Goal: Task Accomplishment & Management: Manage account settings

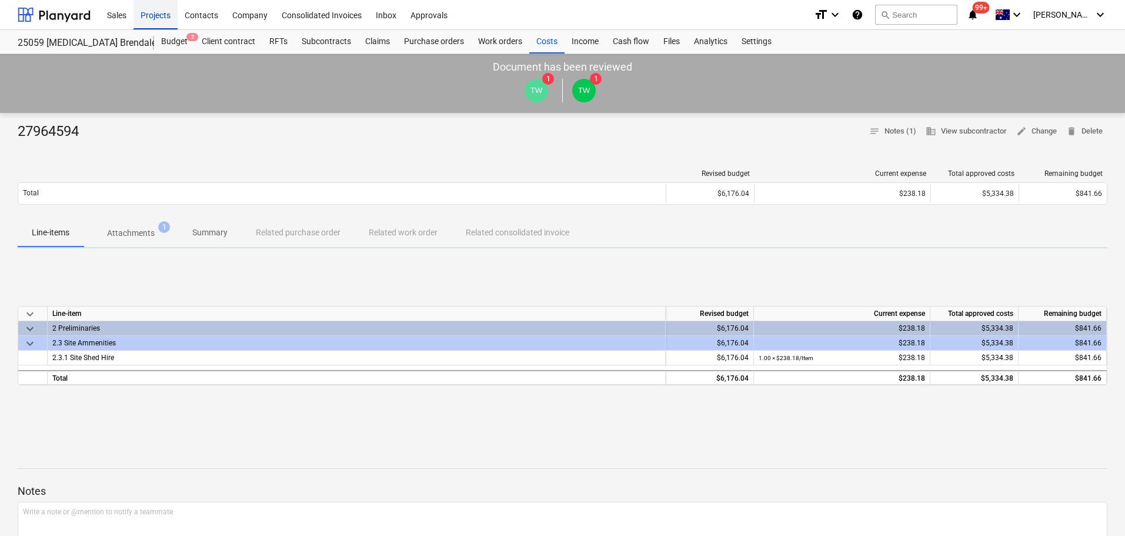
click at [161, 14] on div "Projects" at bounding box center [156, 14] width 44 height 30
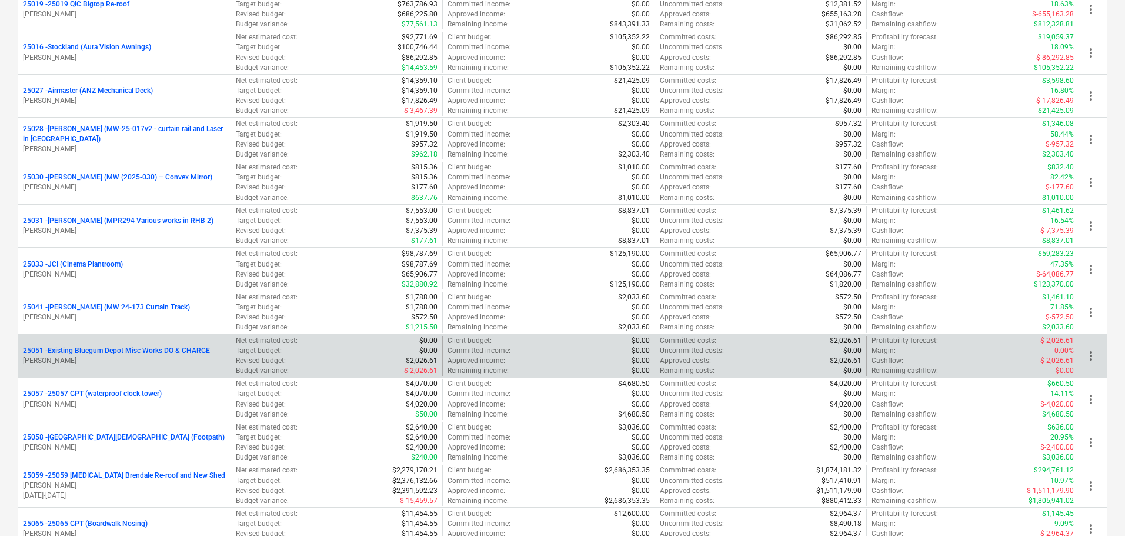
scroll to position [412, 0]
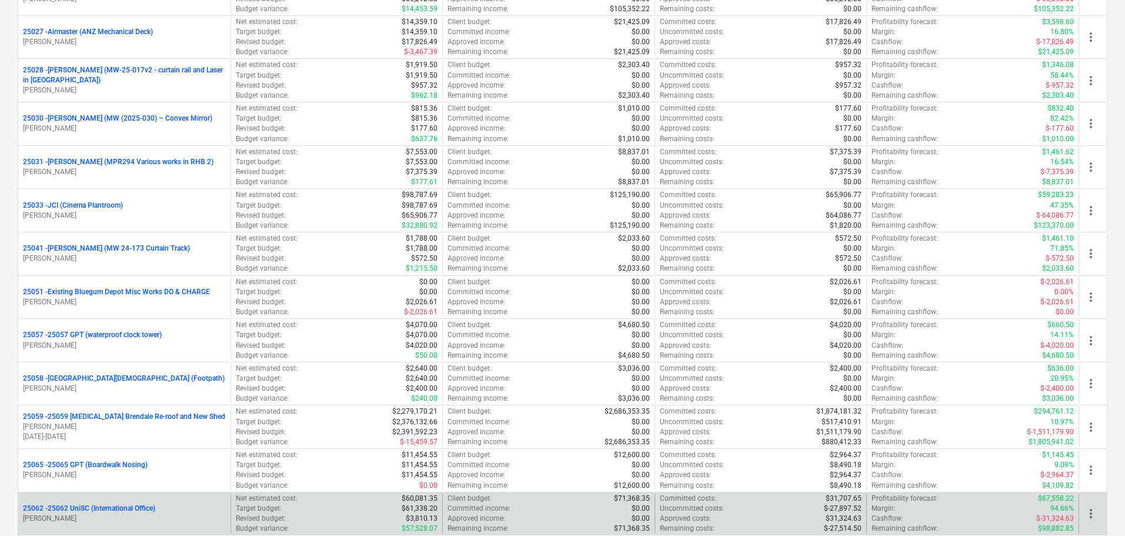
click at [87, 509] on p "25062 - 25062 UniSC (International Office)" at bounding box center [89, 509] width 132 height 10
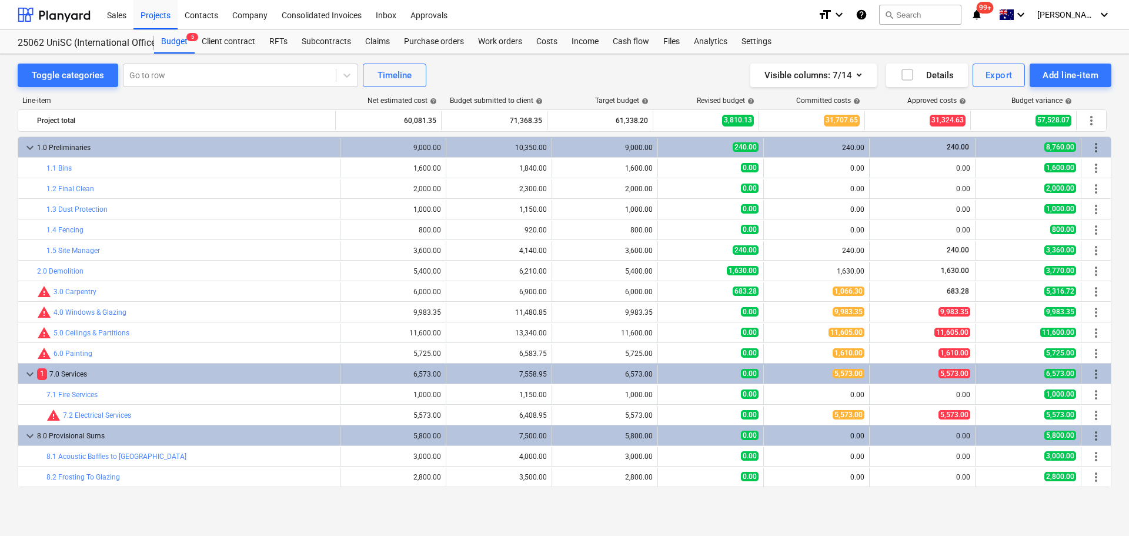
scroll to position [20, 0]
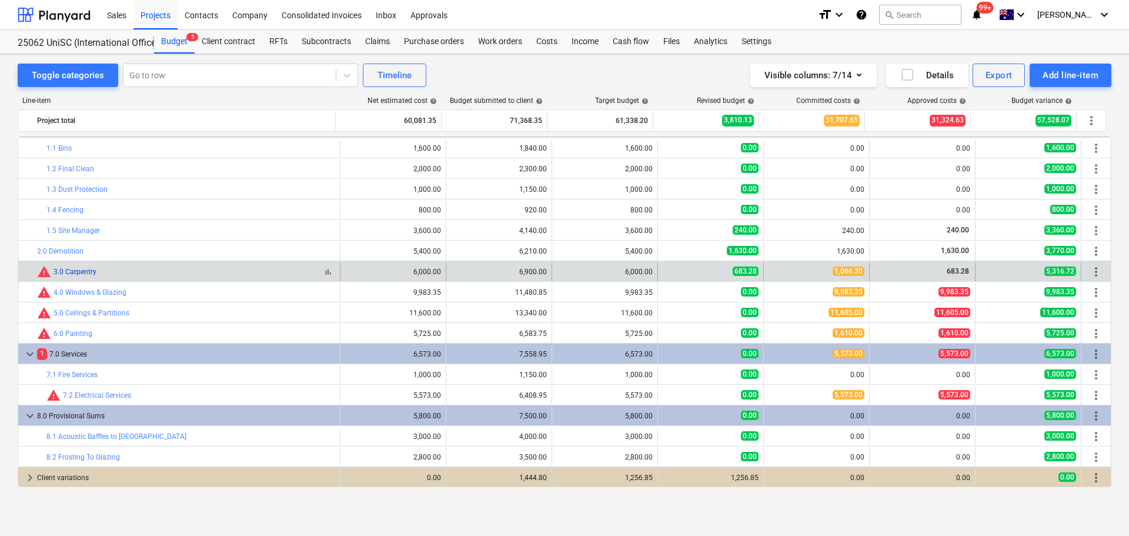
click at [69, 270] on link "3.0 Carpentry" at bounding box center [75, 272] width 43 height 8
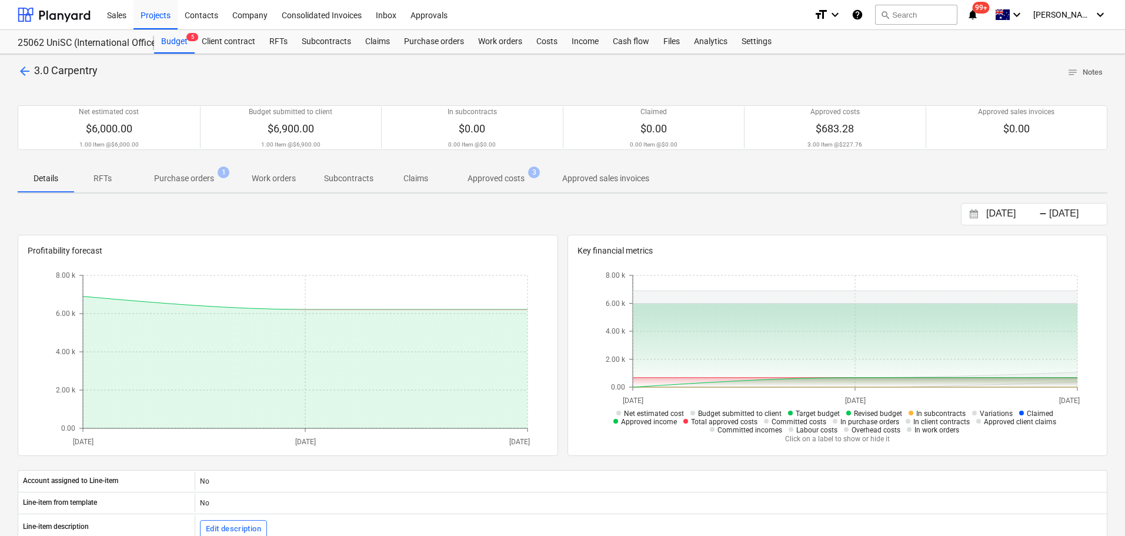
click at [198, 176] on p "Purchase orders" at bounding box center [184, 178] width 60 height 12
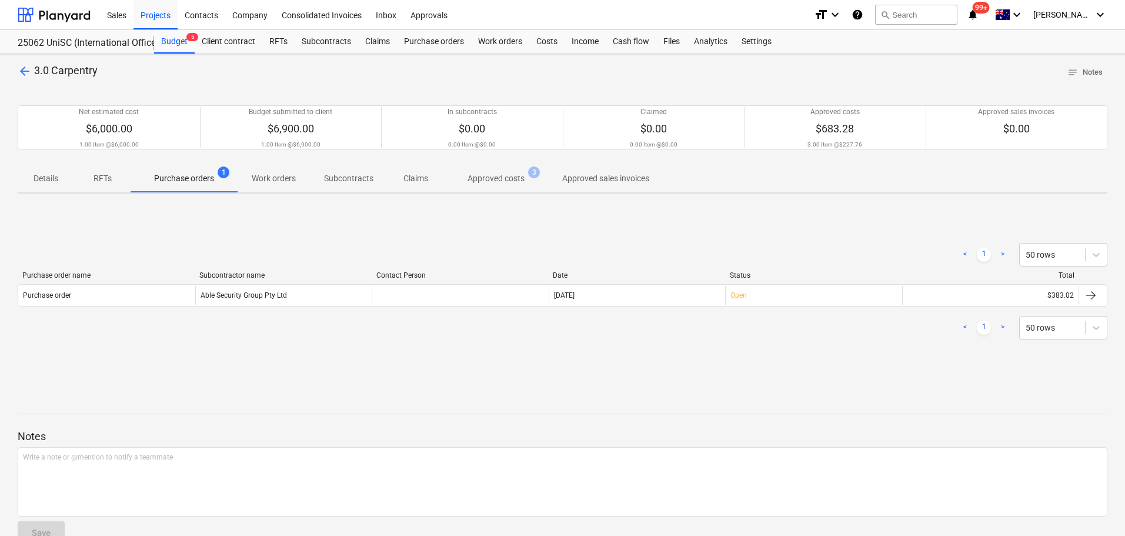
click at [499, 179] on p "Approved costs" at bounding box center [496, 178] width 57 height 12
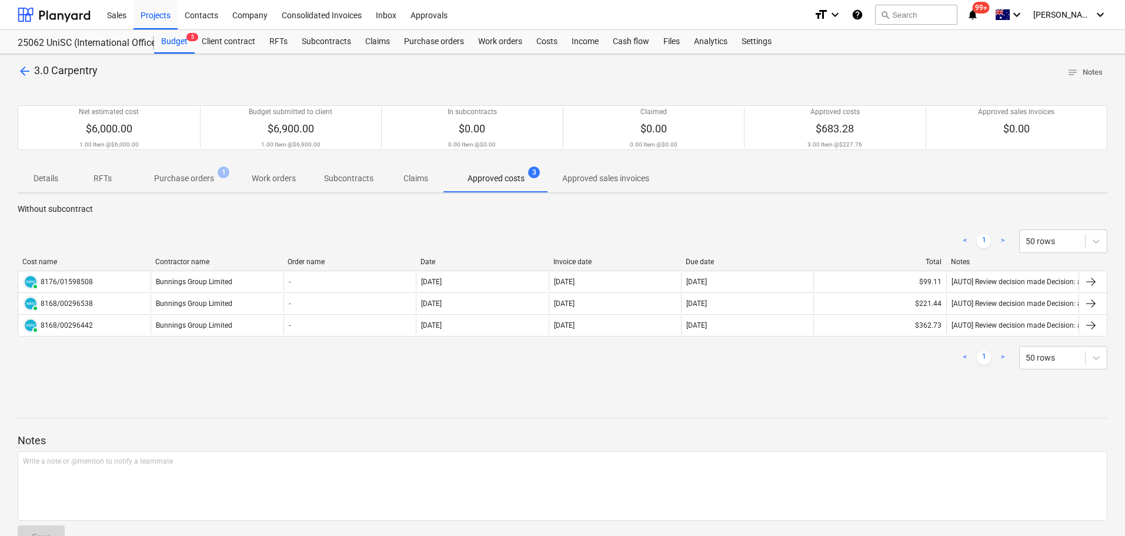
click at [200, 178] on p "Purchase orders" at bounding box center [184, 178] width 60 height 12
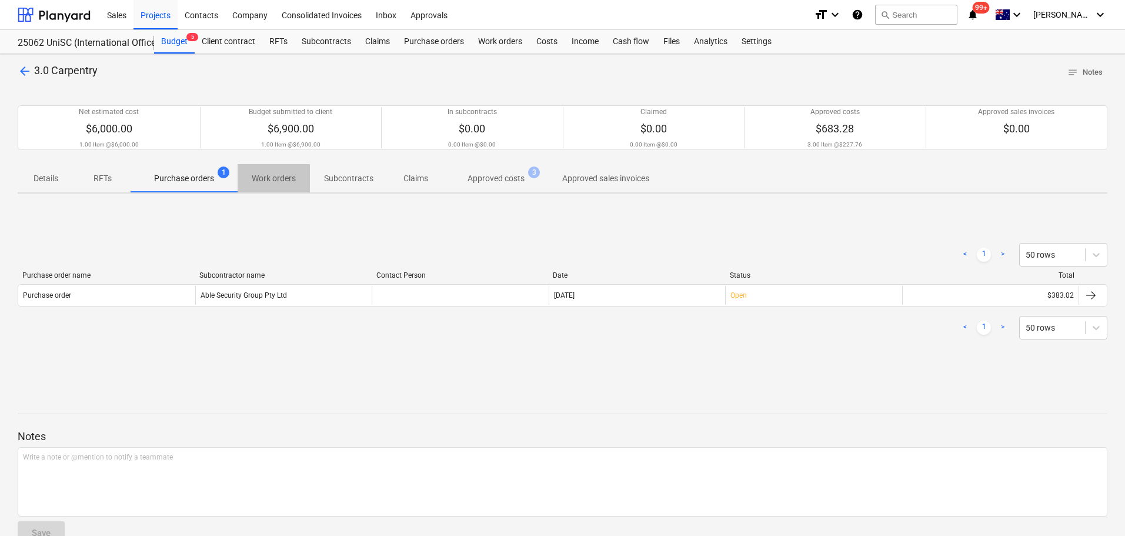
click at [261, 175] on p "Work orders" at bounding box center [274, 178] width 44 height 12
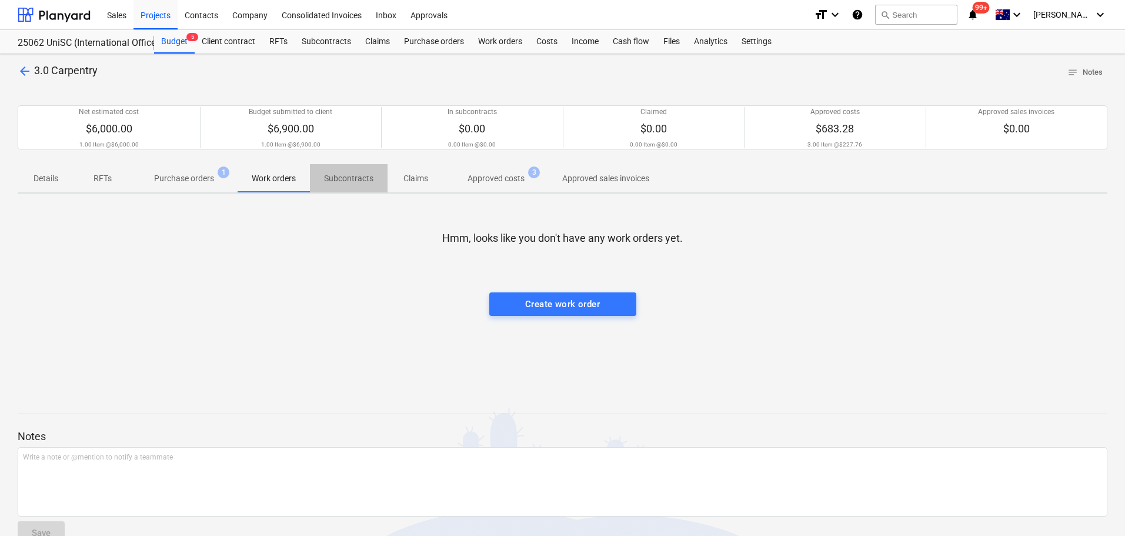
click at [342, 174] on p "Subcontracts" at bounding box center [348, 178] width 49 height 12
click at [178, 182] on p "Purchase orders" at bounding box center [184, 178] width 60 height 12
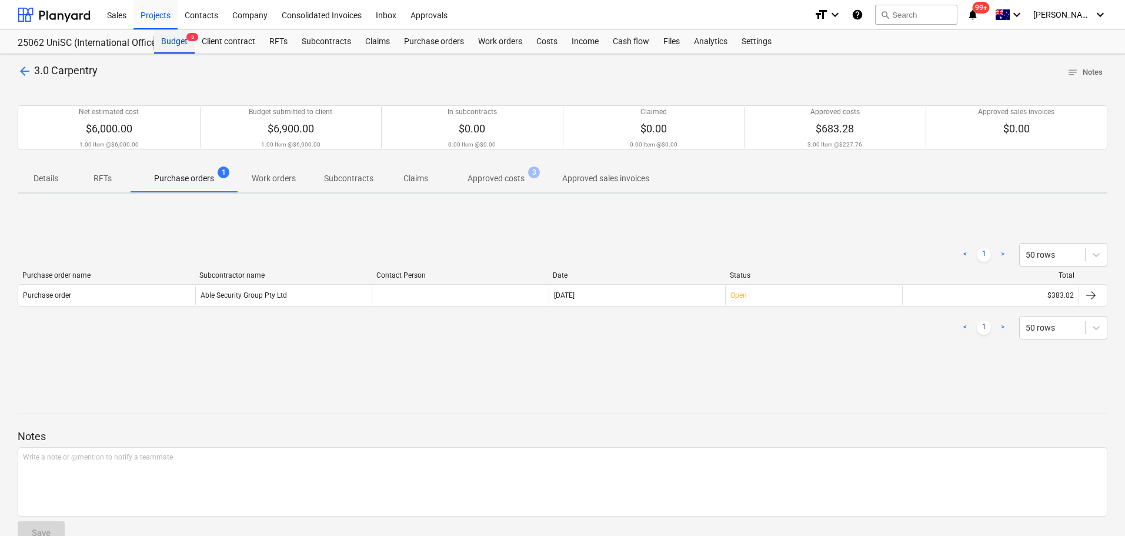
click at [169, 43] on div "Budget 5" at bounding box center [174, 42] width 41 height 24
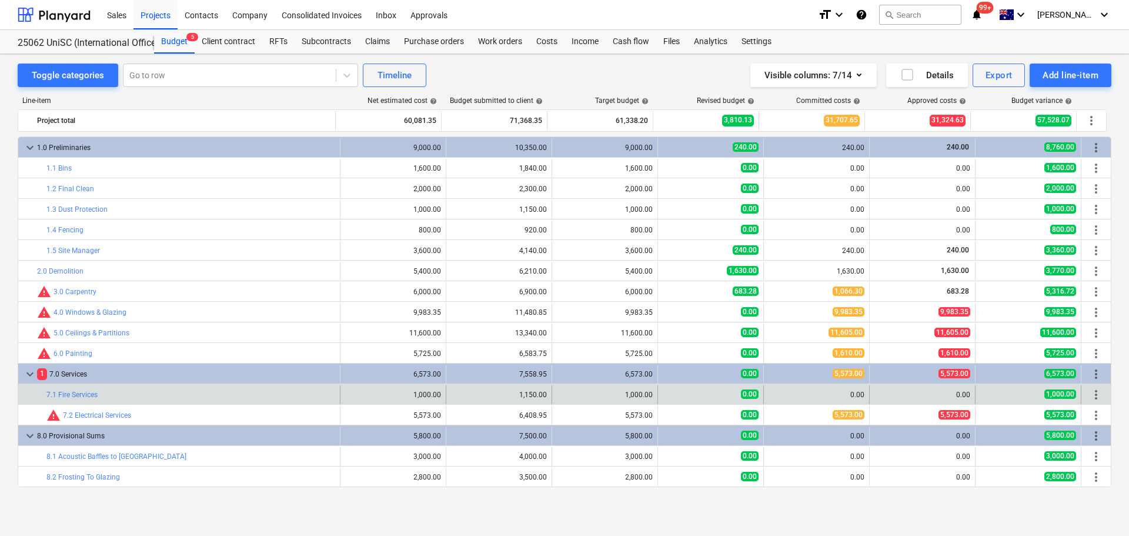
scroll to position [20, 0]
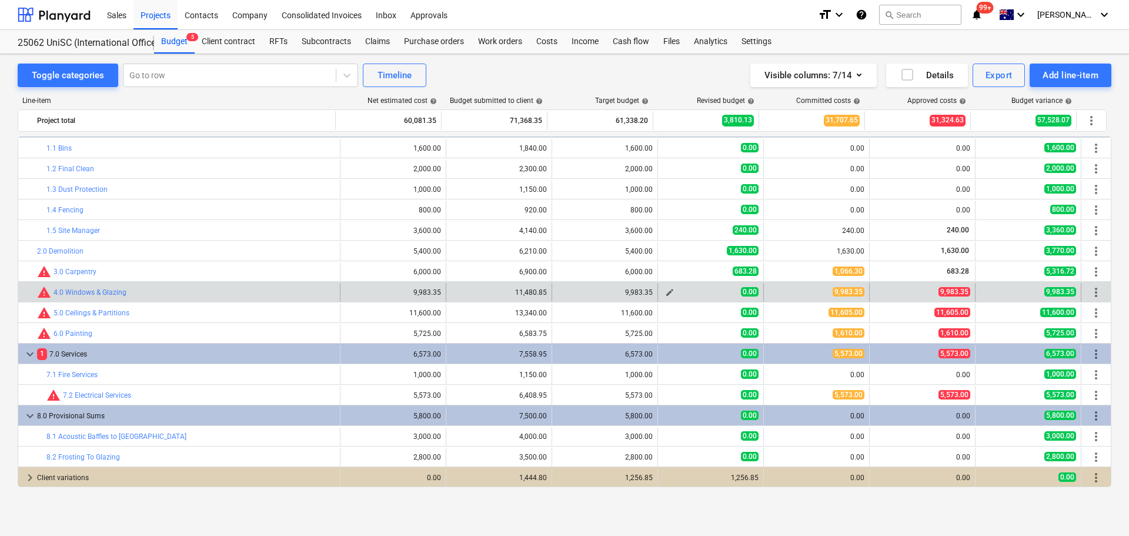
click at [663, 291] on button "edit" at bounding box center [670, 292] width 14 height 14
type textarea "x"
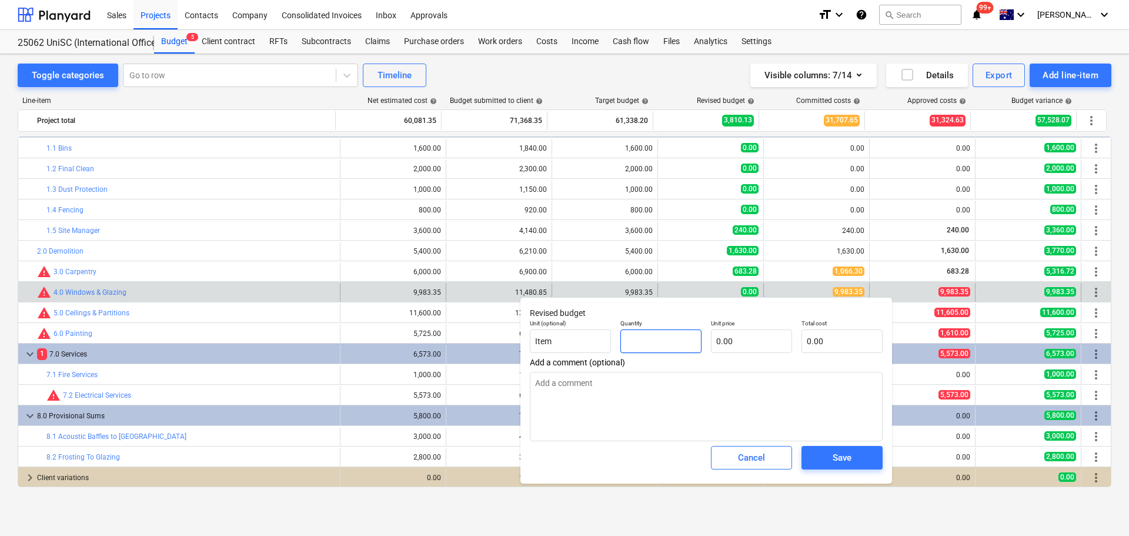
click at [672, 335] on input "text" at bounding box center [661, 341] width 81 height 24
type textarea "x"
type input "1"
type textarea "x"
type input "1.00"
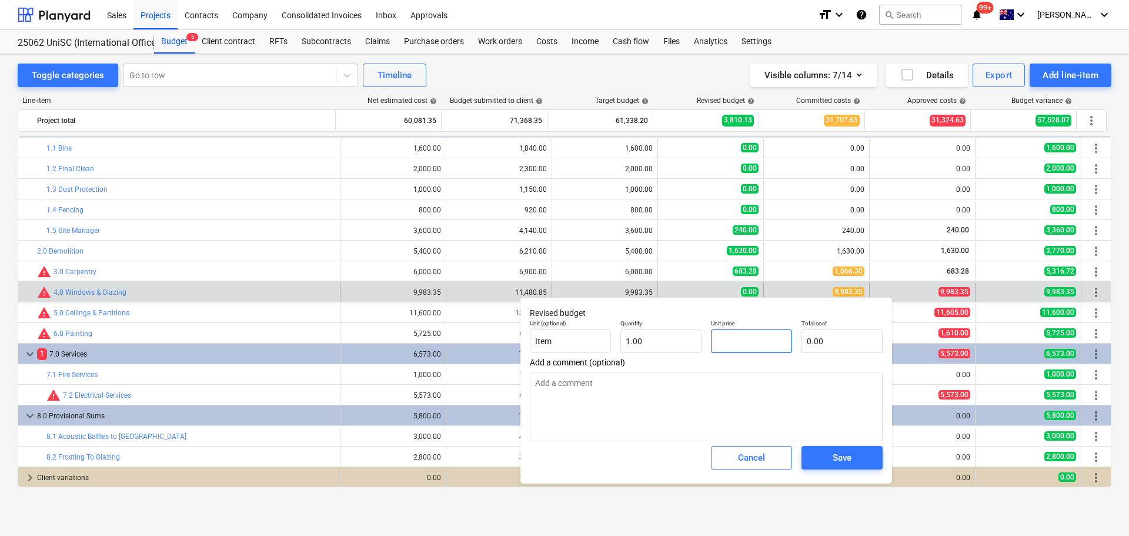
click at [746, 342] on input "text" at bounding box center [751, 341] width 81 height 24
type textarea "x"
type input "9"
type input "9.00"
type textarea "x"
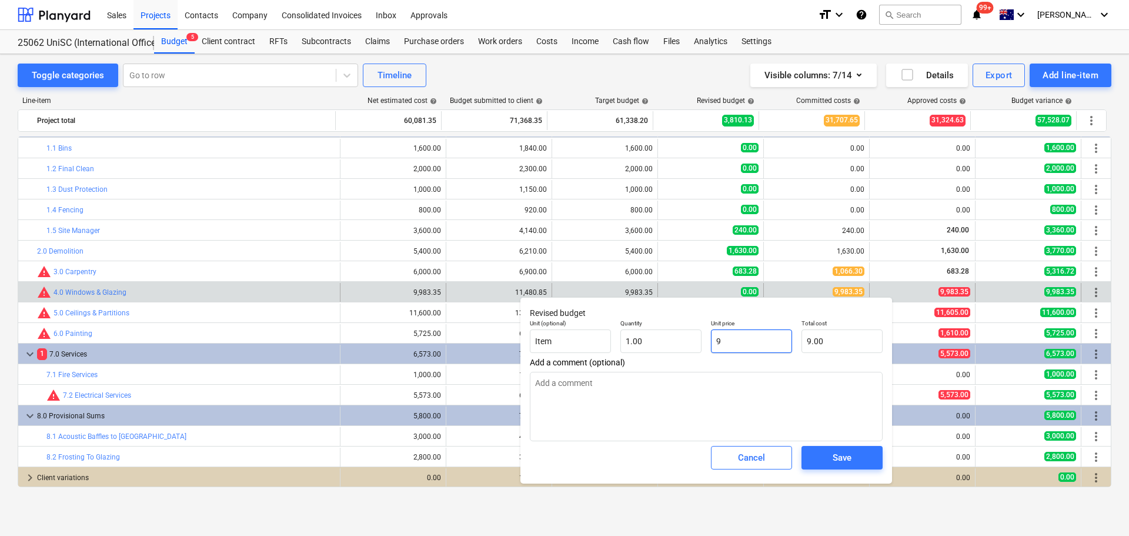
type input "99"
type input "99.00"
type textarea "x"
type input "998"
type input "998.00"
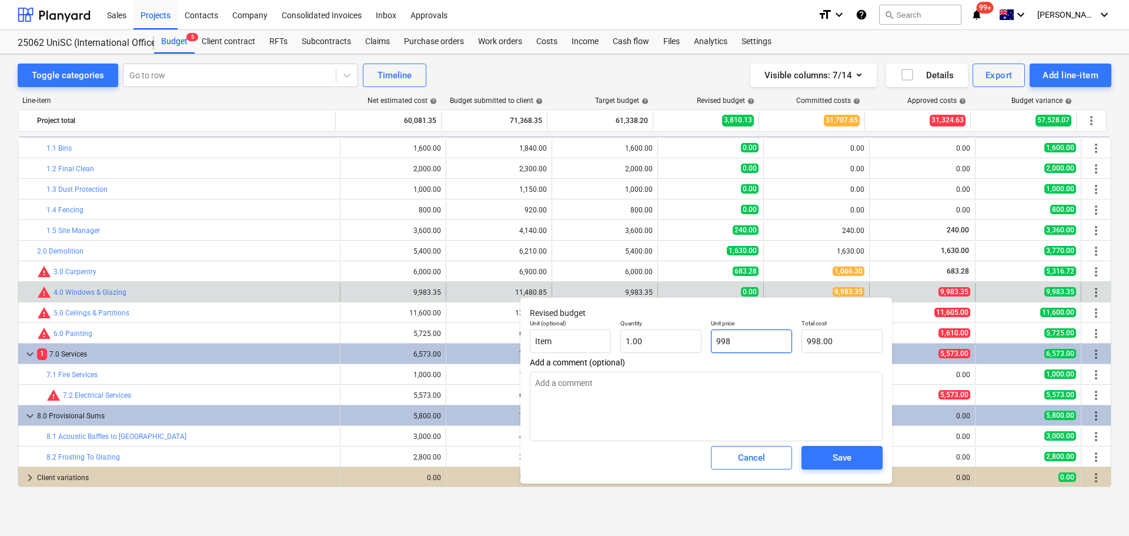
type textarea "x"
type input "9983"
type input "9,983.00"
type textarea "x"
type input "9983."
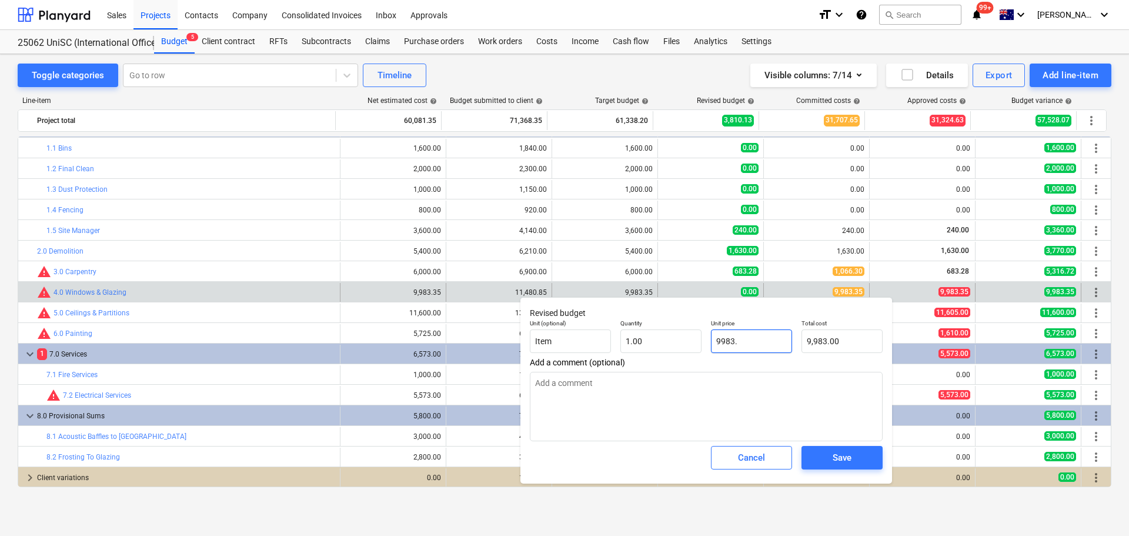
type textarea "x"
type input "9983.3"
type input "9,983.30"
type textarea "x"
type input "9983.35"
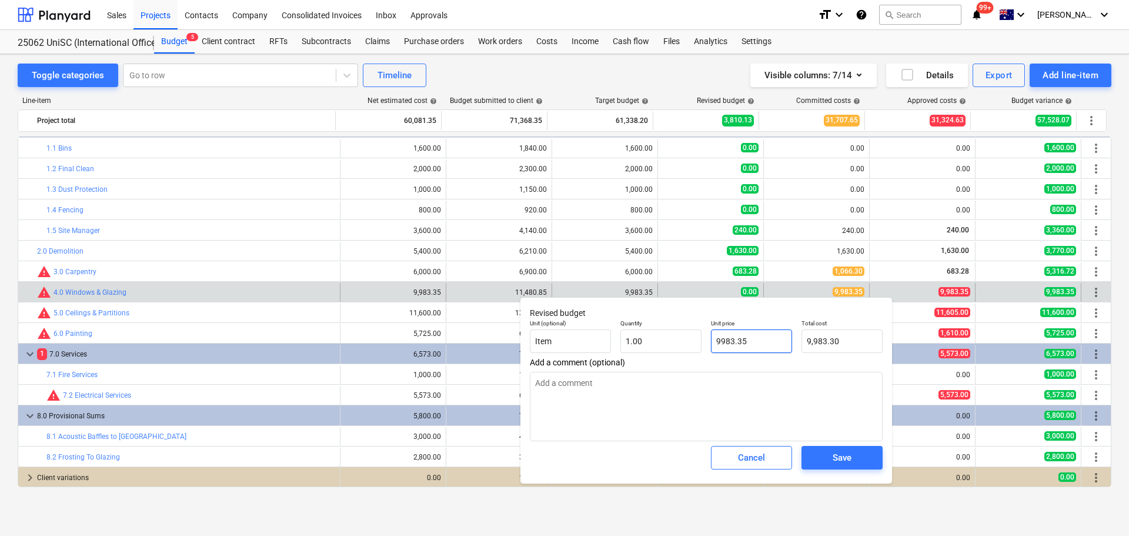
type input "9,983.35"
type input "9983.35"
type textarea "x"
type input "9,983.35"
click at [835, 465] on div "Save" at bounding box center [842, 457] width 19 height 15
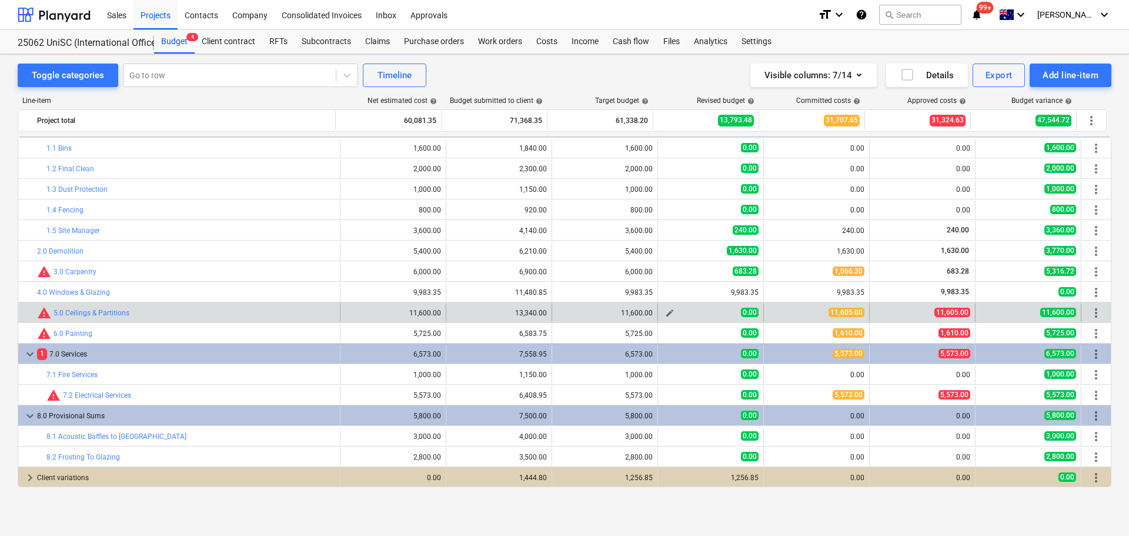
click at [666, 311] on span "edit" at bounding box center [669, 312] width 9 height 9
type textarea "x"
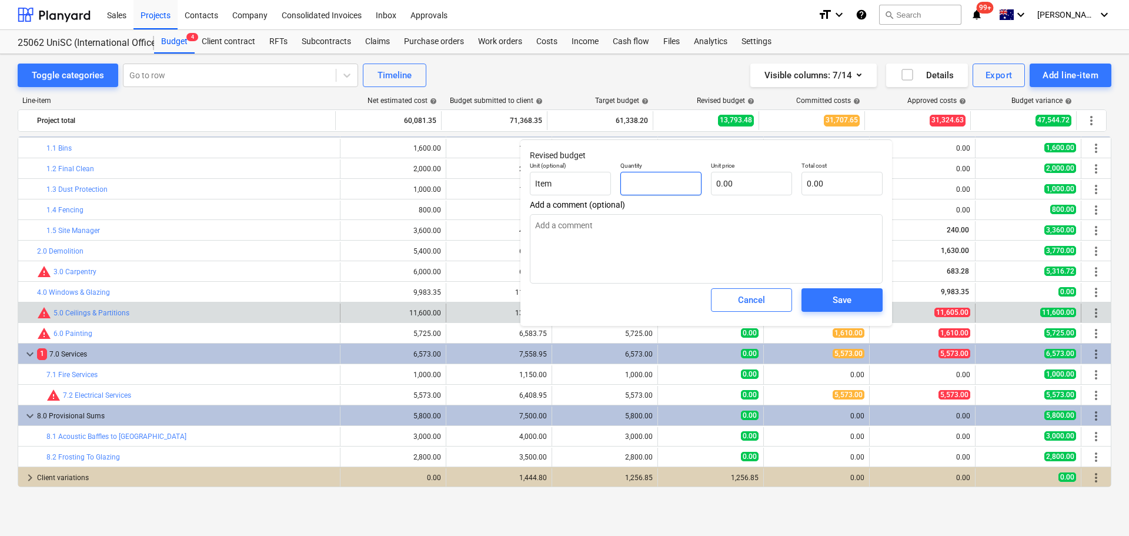
click at [677, 187] on input "text" at bounding box center [661, 184] width 81 height 24
type textarea "x"
type input "1"
type textarea "x"
type input "1.00"
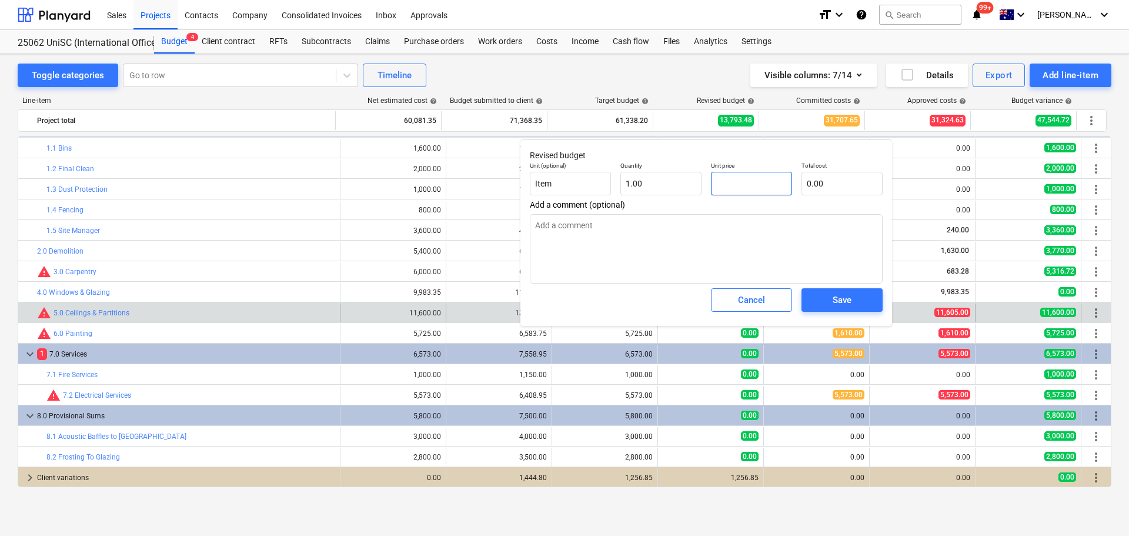
click at [752, 181] on input "text" at bounding box center [751, 184] width 81 height 24
type textarea "x"
type input "1"
type input "1.00"
type textarea "x"
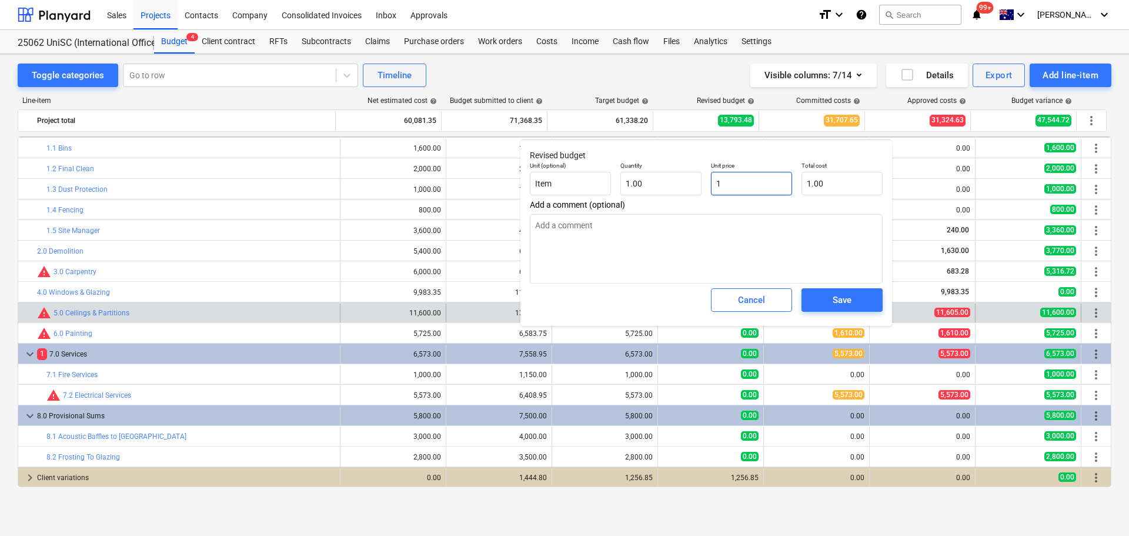
type input "11"
type input "11.00"
type textarea "x"
type input "116"
type input "116.00"
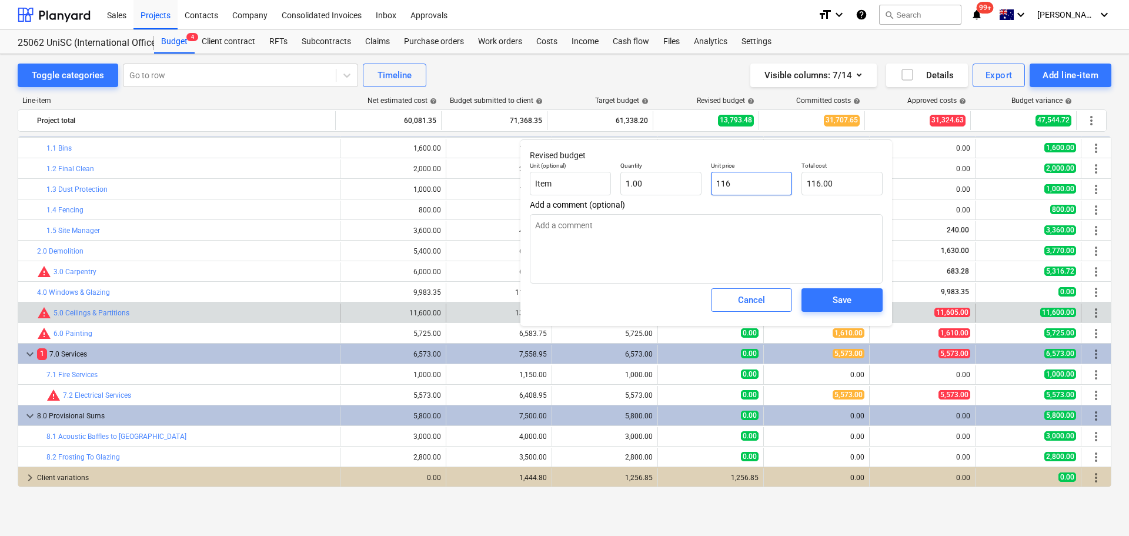
type textarea "x"
type input "1160"
type input "1,160.00"
type textarea "x"
type input "11605"
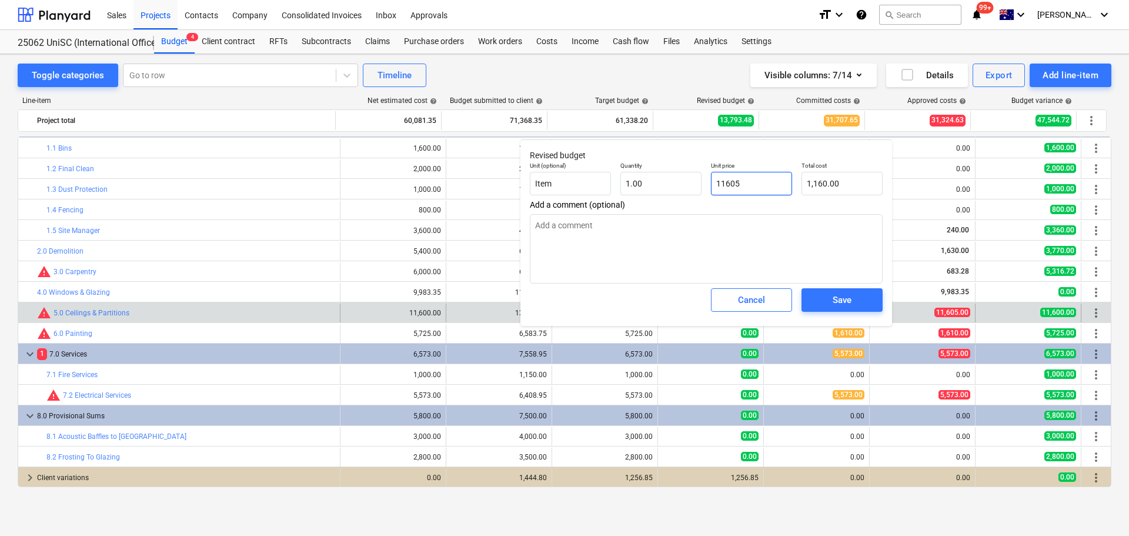
type input "11,605.00"
type input "11605"
type textarea "x"
type input "11,605.00"
click at [845, 308] on div "Save" at bounding box center [842, 299] width 19 height 15
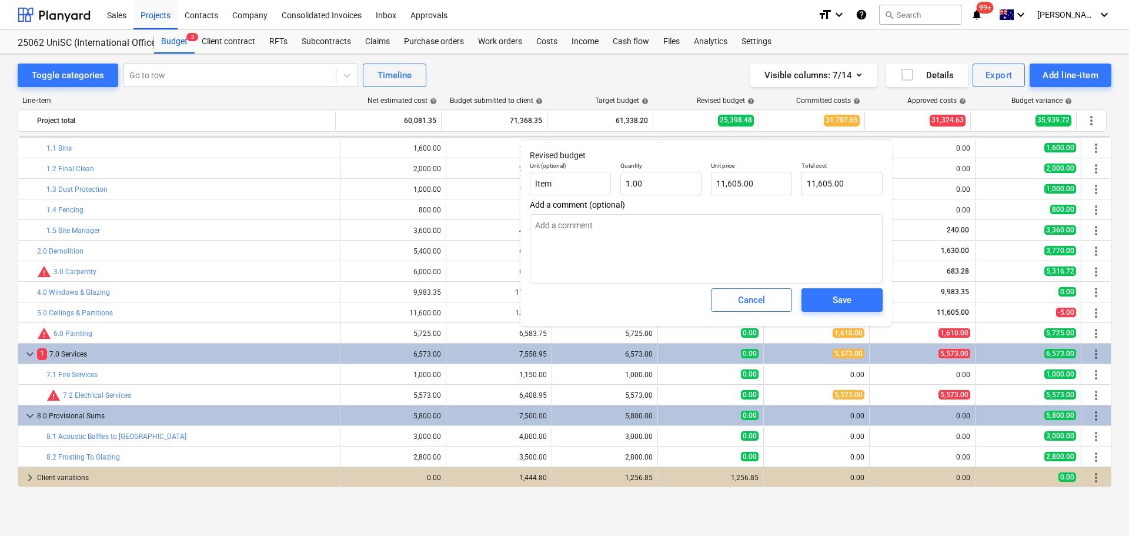
type textarea "x"
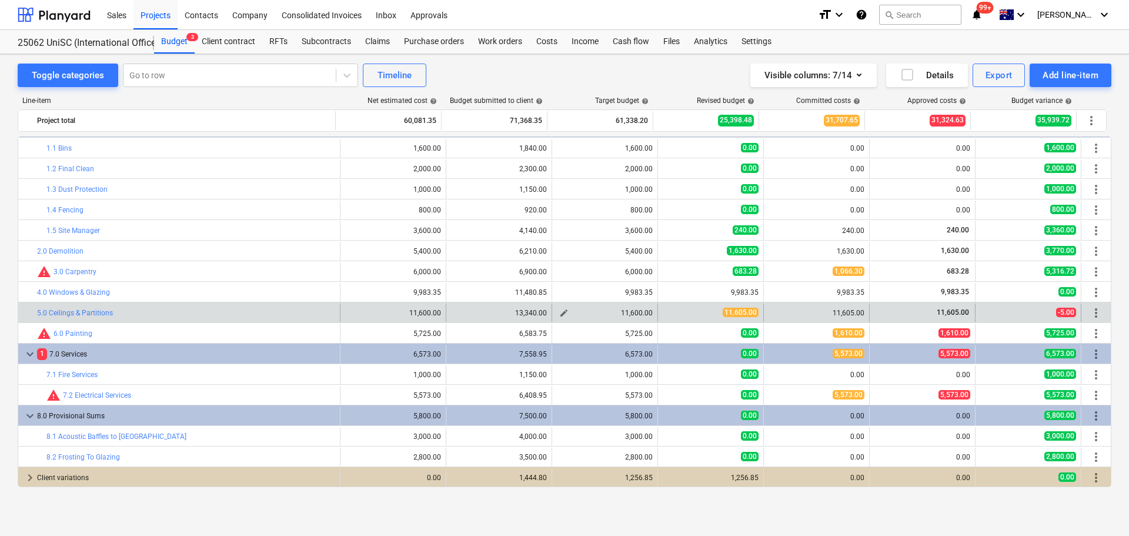
click at [561, 314] on span "edit" at bounding box center [563, 312] width 9 height 9
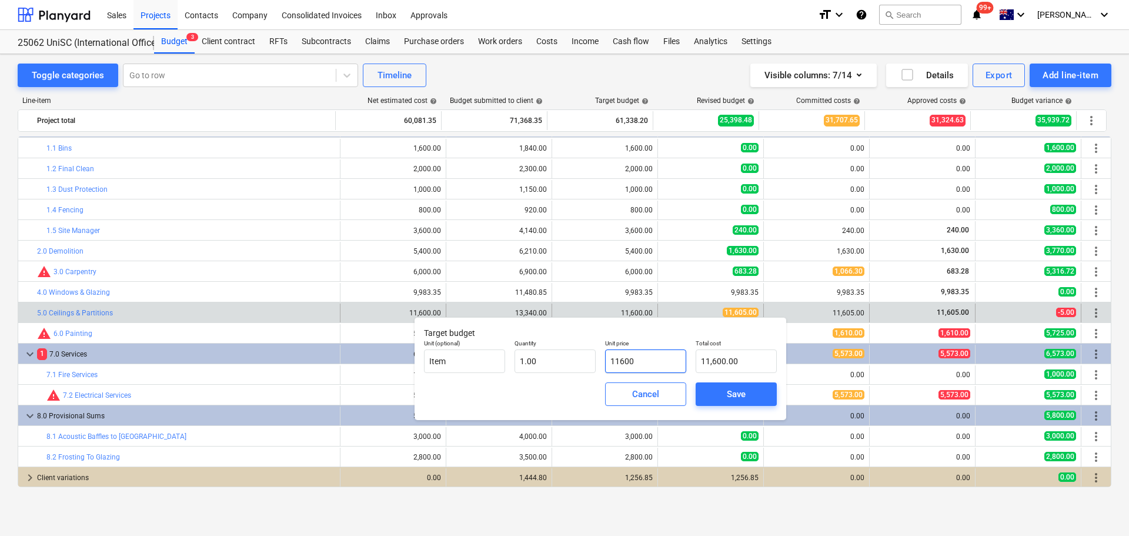
click at [635, 359] on input "11600" at bounding box center [645, 361] width 81 height 24
type input "1160"
type input "1,160.00"
type input "11605"
type input "11,605.00"
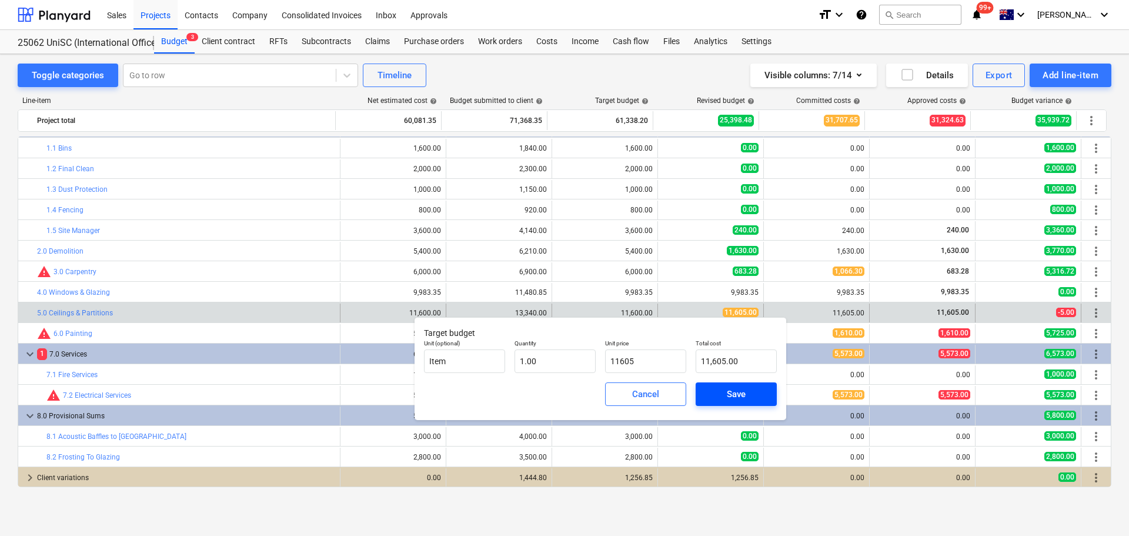
type input "11,605.00"
click at [735, 396] on div "Save" at bounding box center [736, 393] width 19 height 15
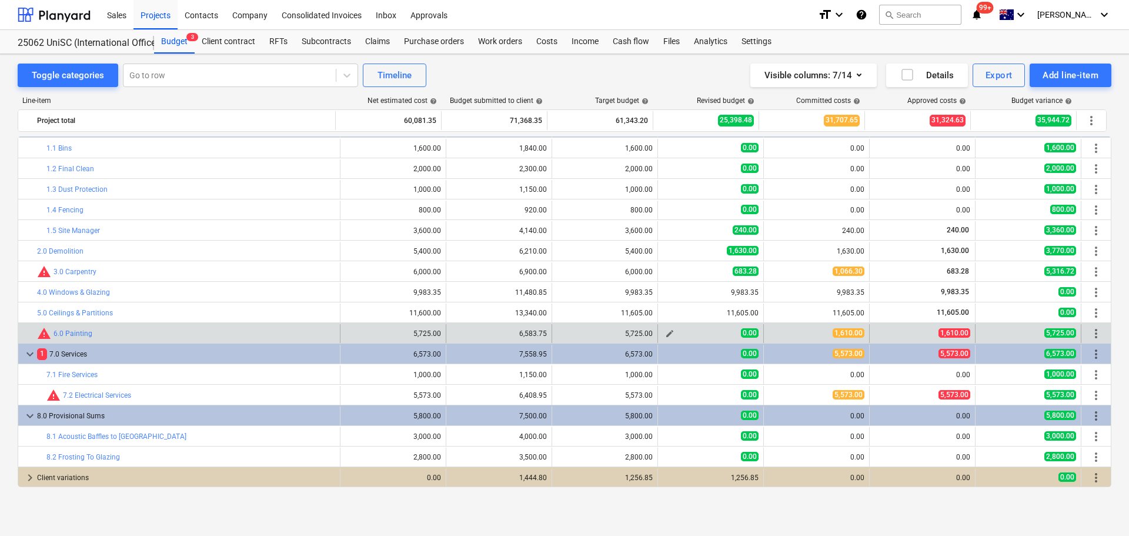
click at [665, 331] on span "edit" at bounding box center [669, 333] width 9 height 9
type textarea "x"
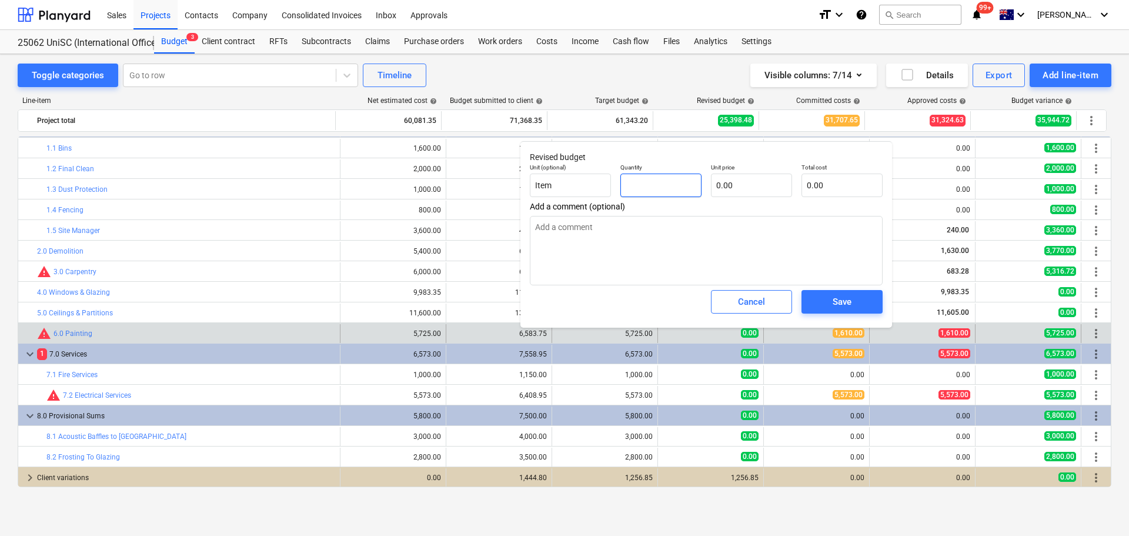
click at [652, 188] on input "text" at bounding box center [661, 186] width 81 height 24
type textarea "x"
type input "1"
type textarea "x"
type input "1.00"
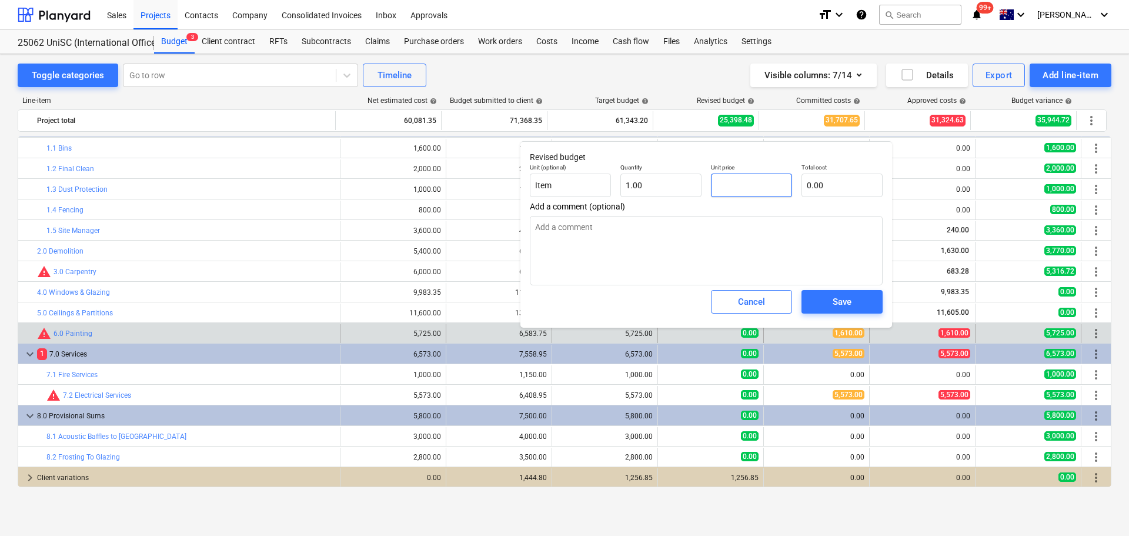
click at [731, 186] on input "text" at bounding box center [751, 186] width 81 height 24
type textarea "x"
type input "1"
type input "1.00"
type textarea "x"
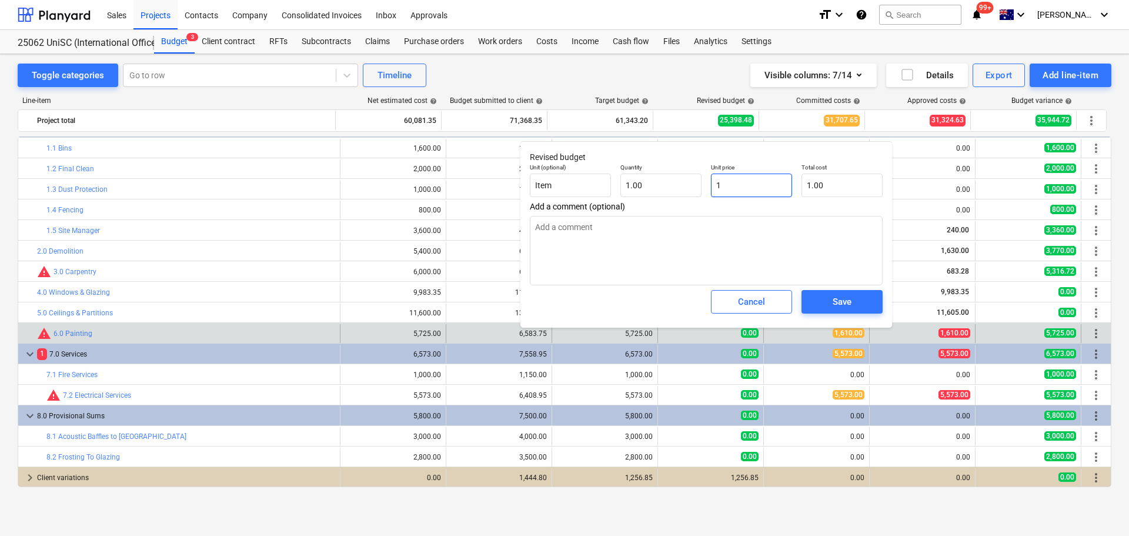
type input "16"
type input "16.00"
type textarea "x"
type input "161"
type input "161.00"
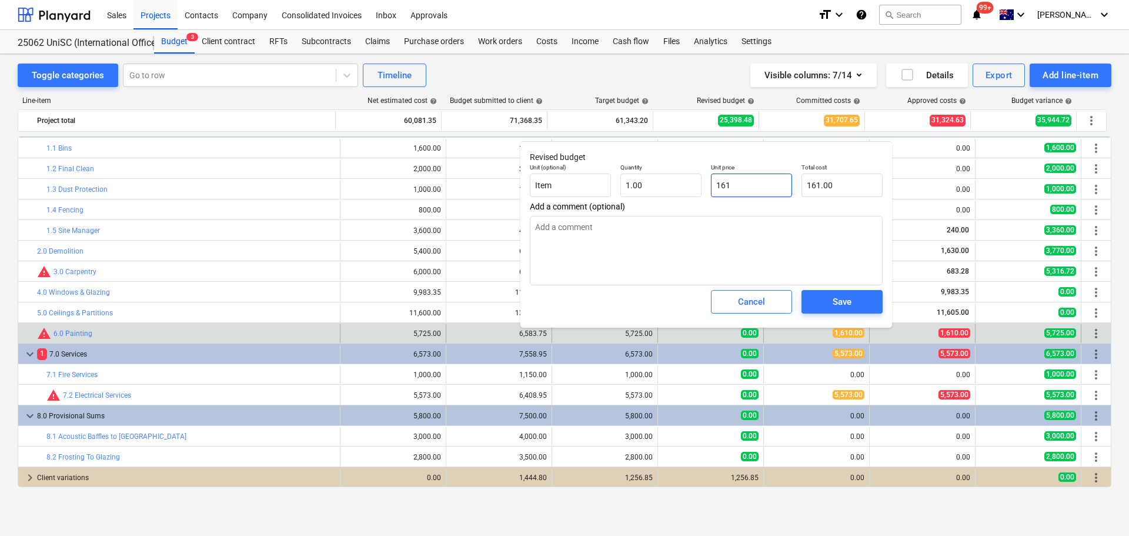
type textarea "x"
type input "1610"
type input "1,610.00"
type input "1610"
type textarea "x"
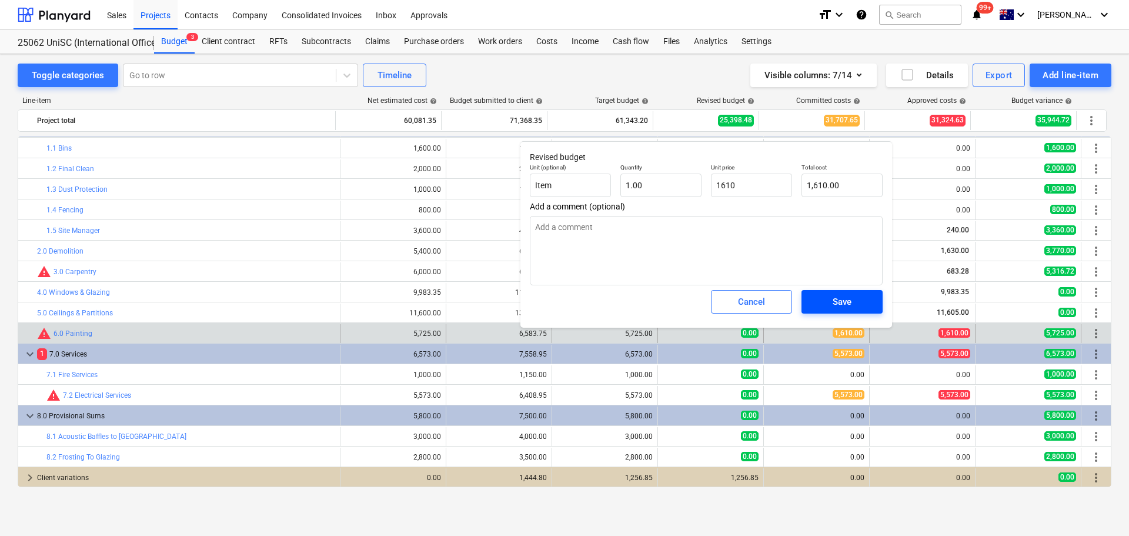
type input "1,610.00"
click at [852, 308] on div "Save" at bounding box center [842, 301] width 19 height 15
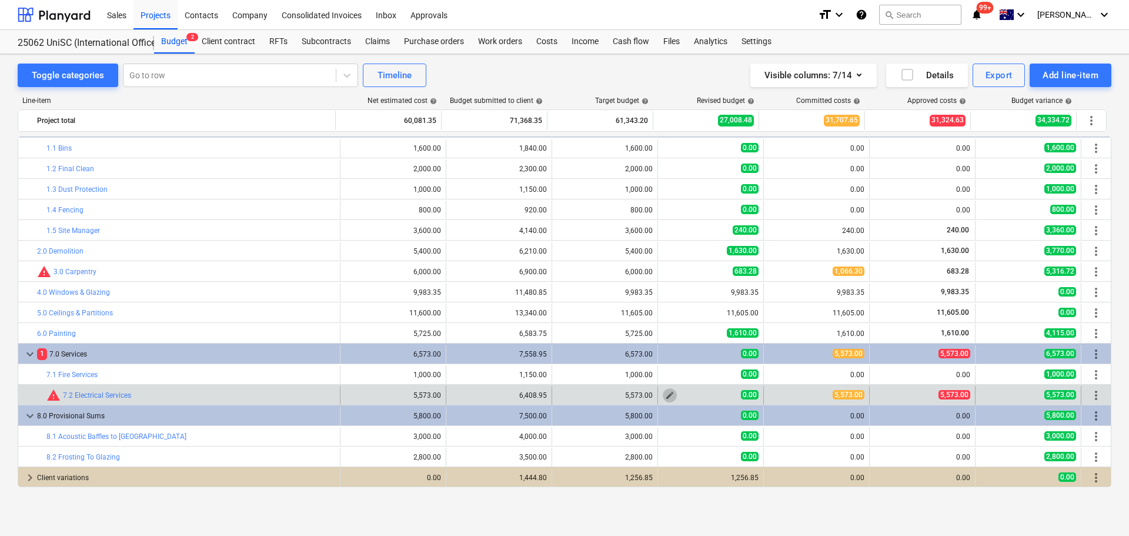
click at [666, 395] on span "edit" at bounding box center [669, 395] width 9 height 9
type textarea "x"
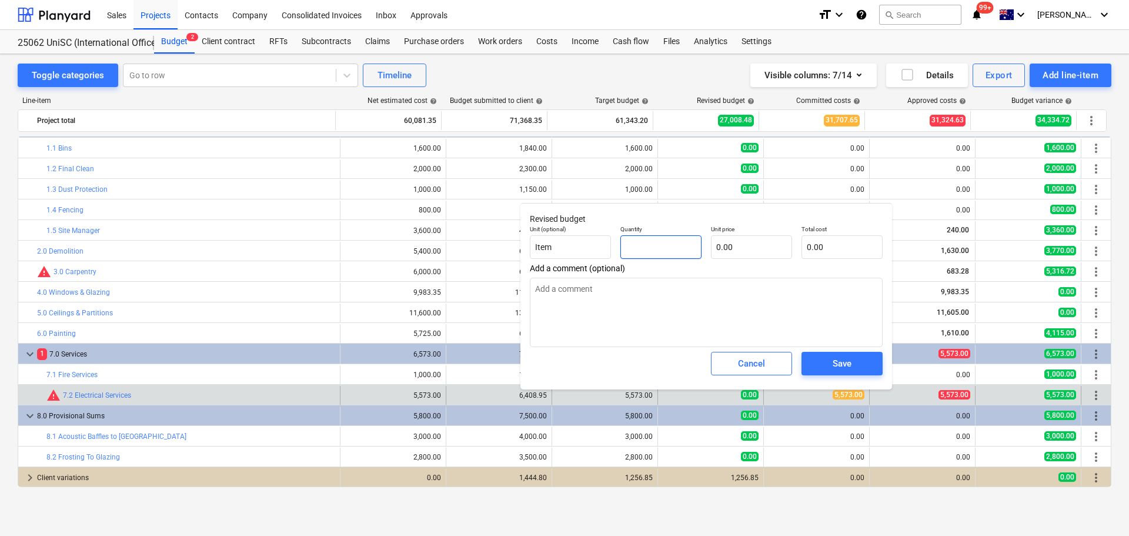
click at [656, 243] on input "text" at bounding box center [661, 247] width 81 height 24
type textarea "x"
type input "1"
type textarea "x"
type input "1.00"
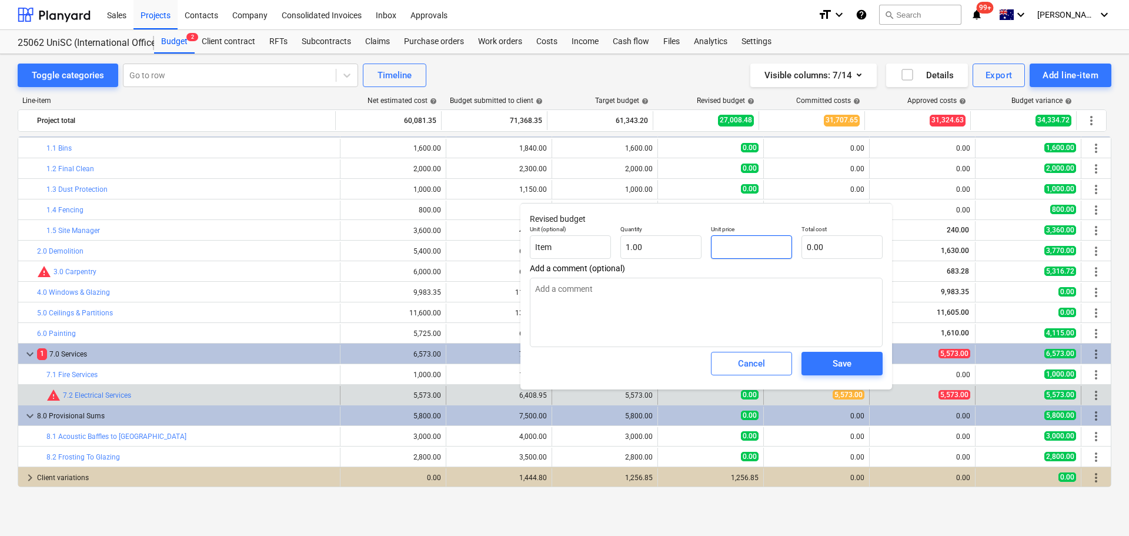
click at [752, 252] on input "text" at bounding box center [751, 247] width 81 height 24
type textarea "x"
type input "5"
type input "5.00"
type textarea "x"
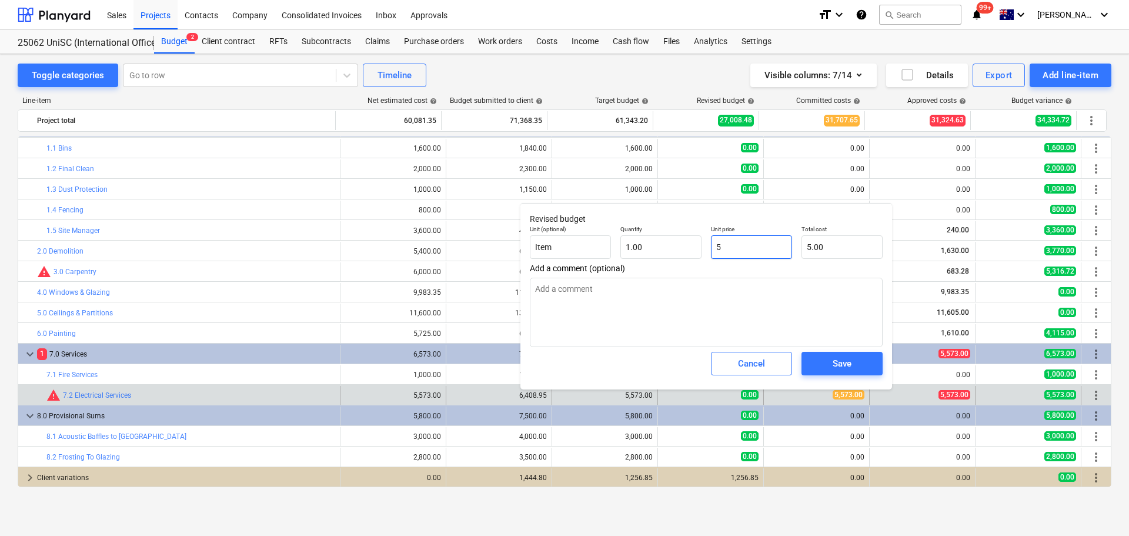
type input "55"
type input "55.00"
type textarea "x"
type input "557"
type input "557.00"
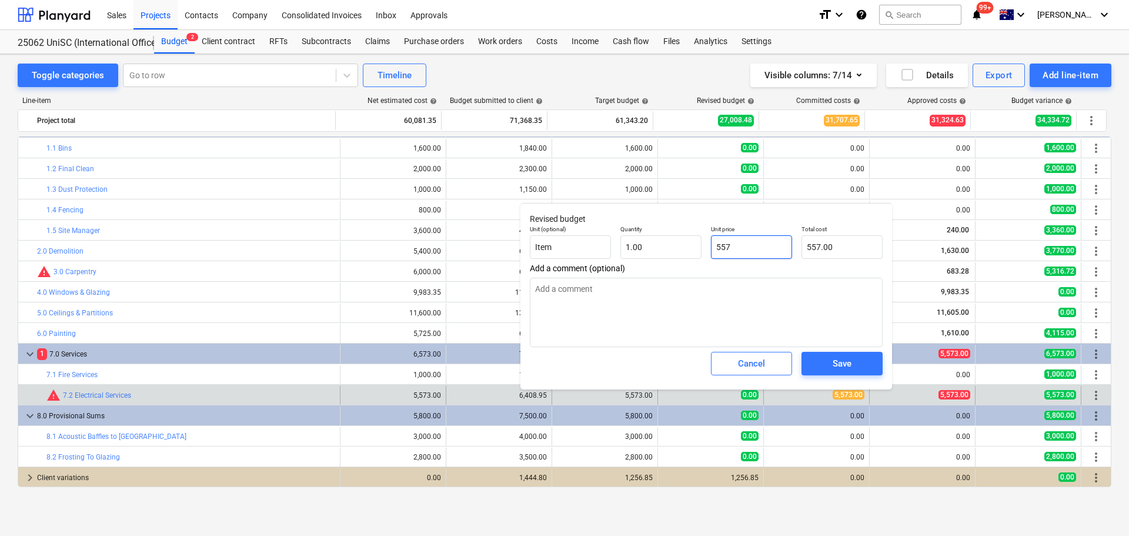
type textarea "x"
type input "5573"
type input "5,573.00"
type input "5573"
type textarea "x"
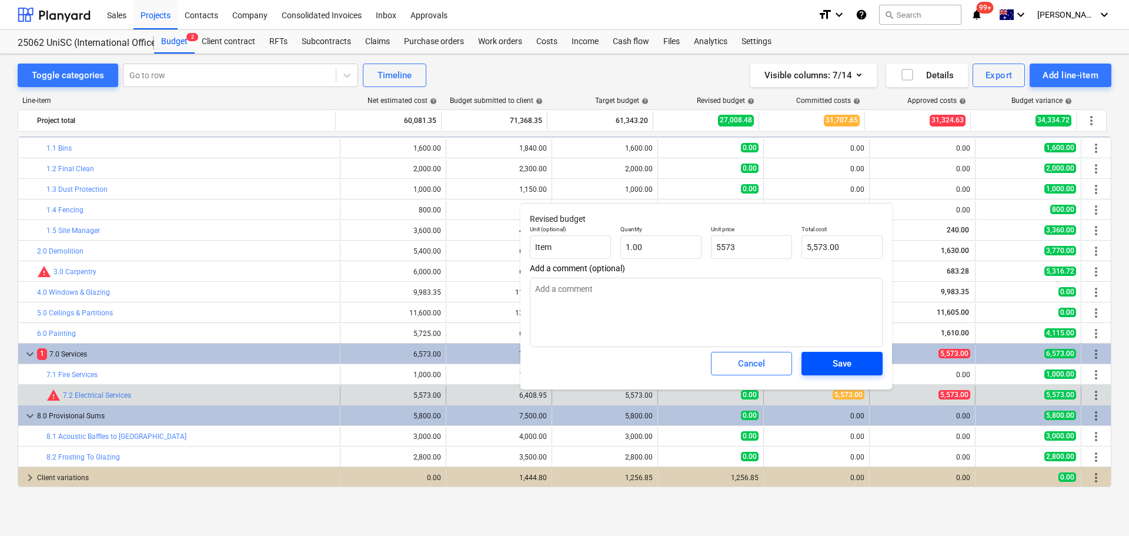
type input "5,573.00"
click at [839, 367] on div "Save" at bounding box center [842, 363] width 19 height 15
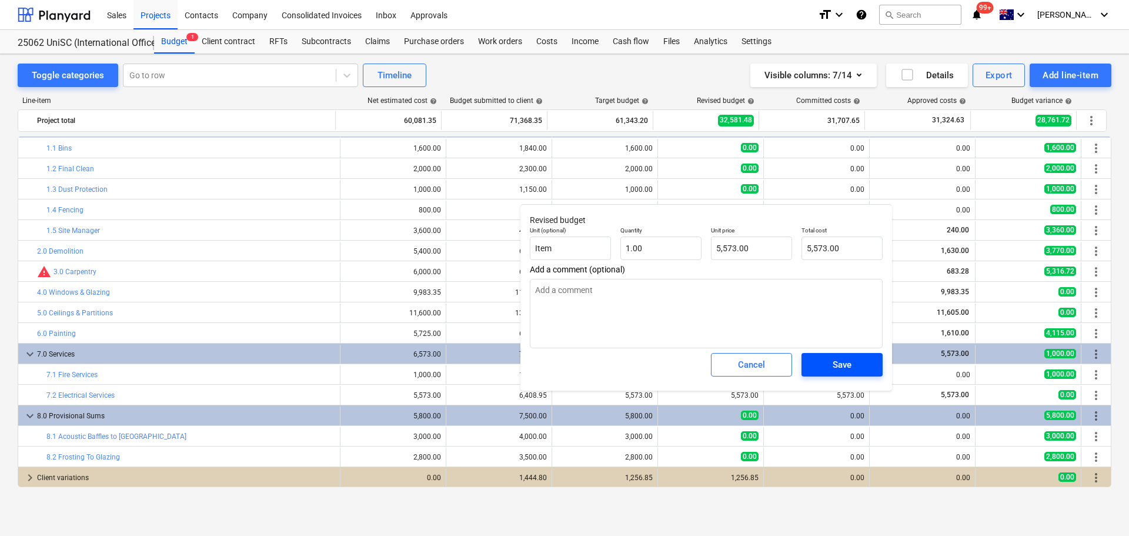
type textarea "x"
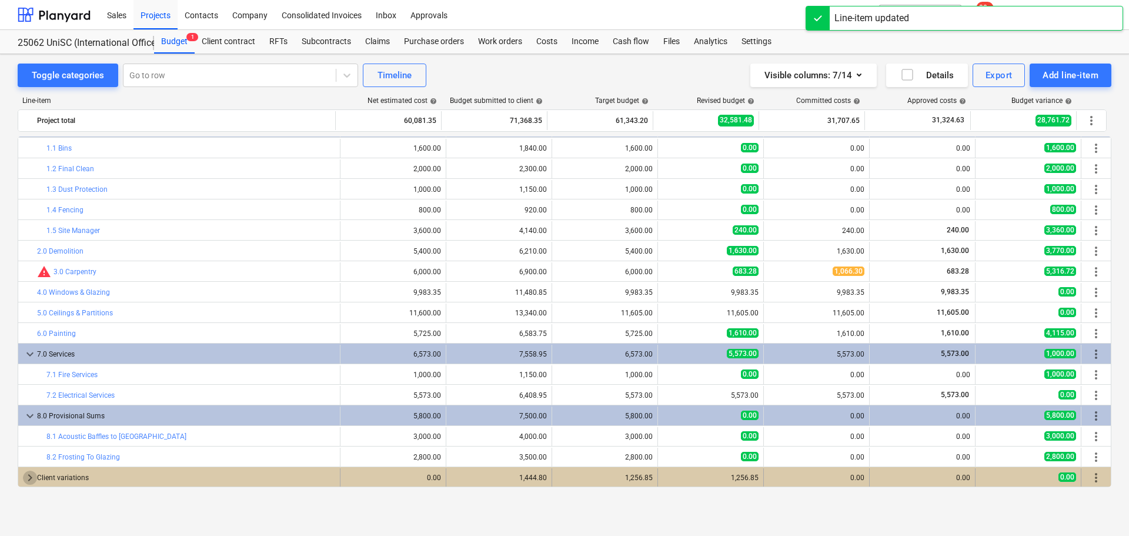
click at [26, 477] on span "keyboard_arrow_right" at bounding box center [30, 478] width 14 height 14
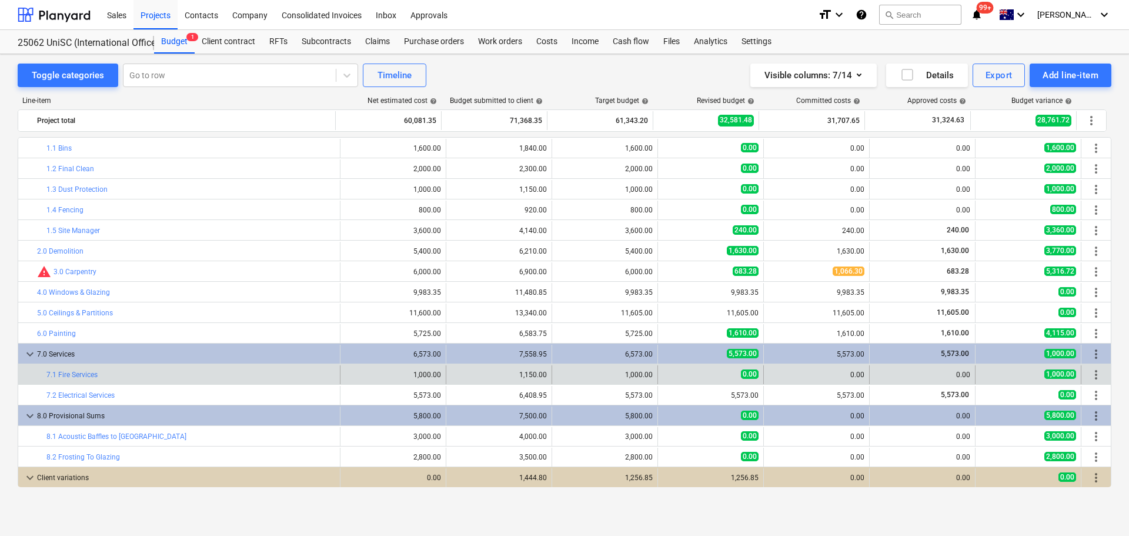
scroll to position [61, 0]
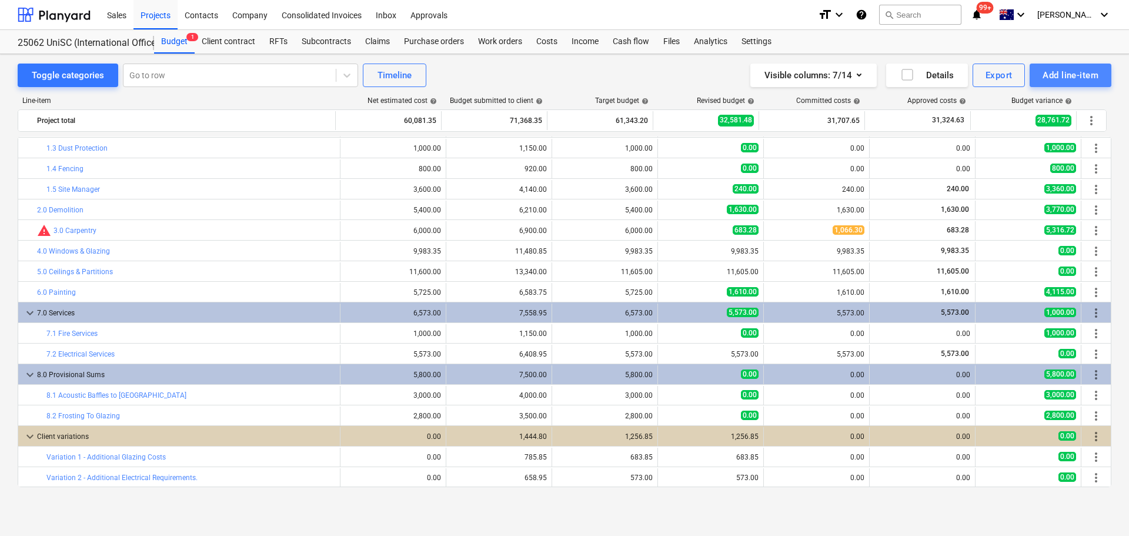
click at [1073, 69] on div "Add line-item" at bounding box center [1071, 75] width 56 height 15
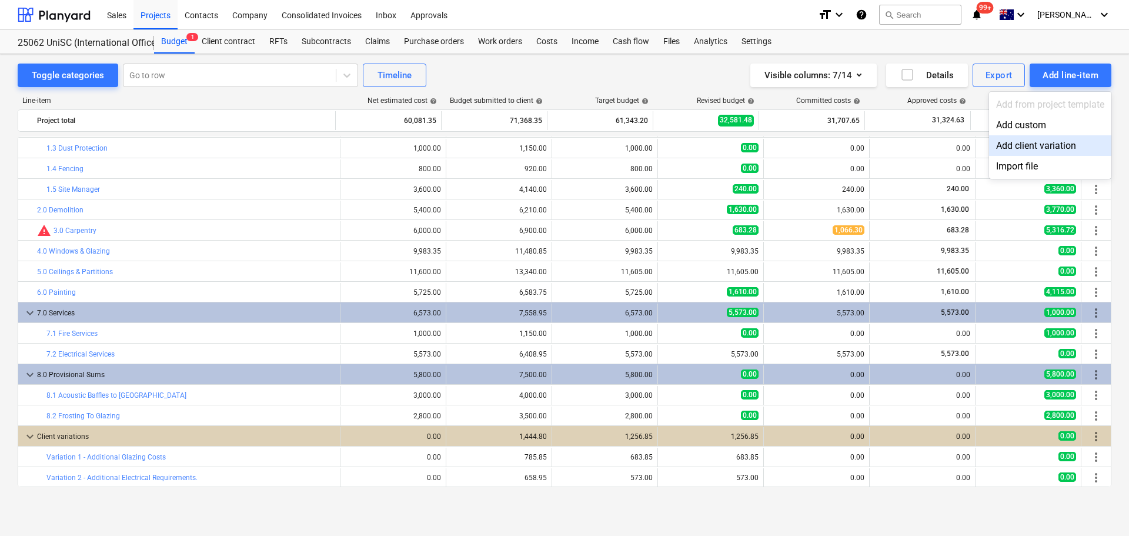
click at [1055, 146] on div "Add client variation" at bounding box center [1050, 145] width 122 height 21
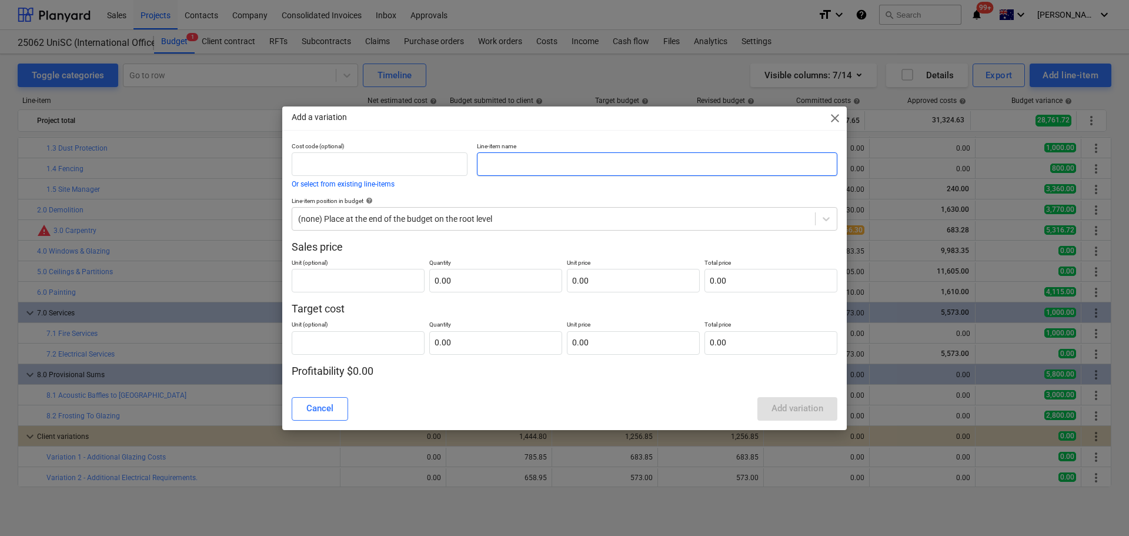
click at [527, 166] on input "text" at bounding box center [657, 164] width 361 height 24
click at [566, 165] on input "Variation 3 -" at bounding box center [657, 164] width 361 height 24
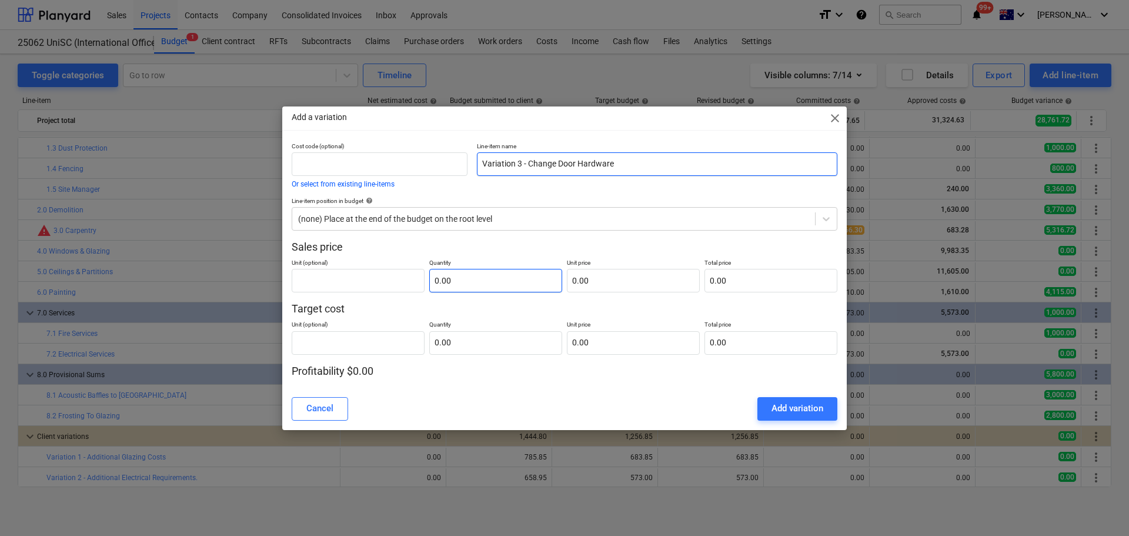
type input "Variation 3 - Change Door Hardware"
click at [521, 275] on input "text" at bounding box center [495, 281] width 133 height 24
type input "1.00"
click at [384, 283] on input "text" at bounding box center [358, 281] width 133 height 24
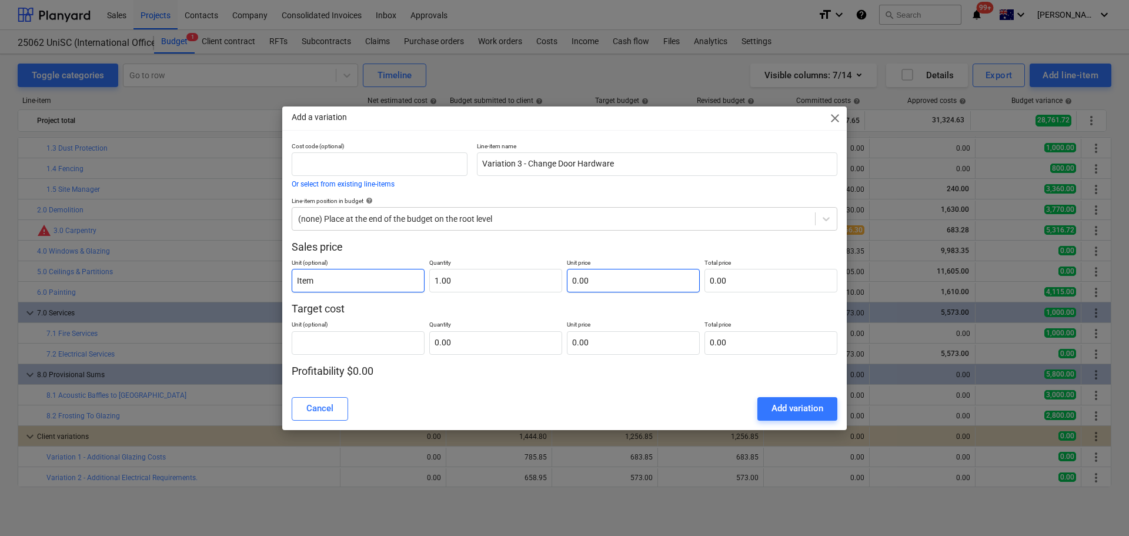
type input "Item"
click at [633, 282] on input "text" at bounding box center [633, 281] width 133 height 24
type input "4"
type input "4.00"
type input "44"
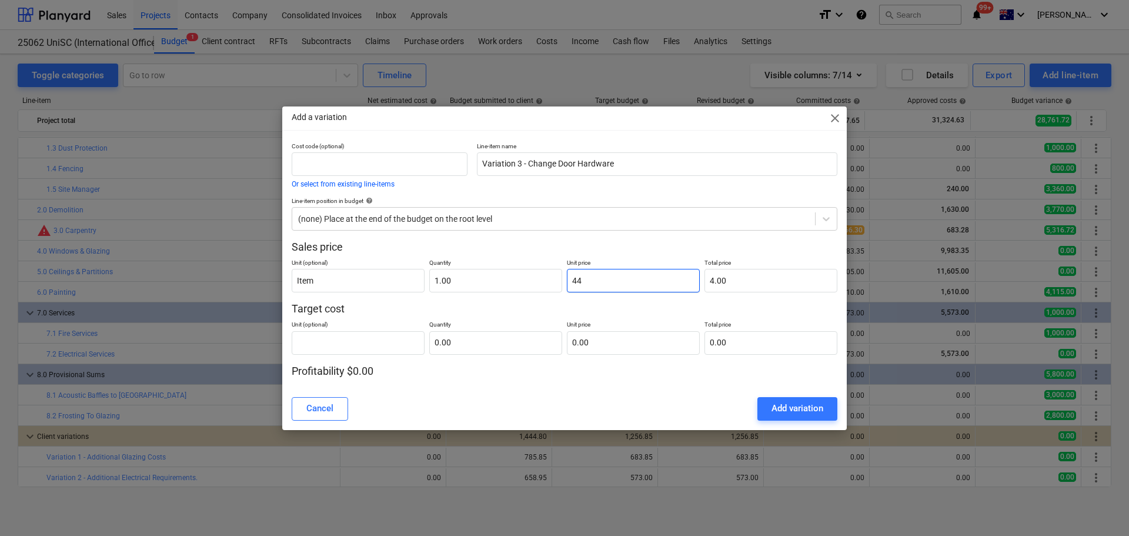
type input "44.00"
type input "440"
type input "440.00"
type input "440.4"
type input "440.40"
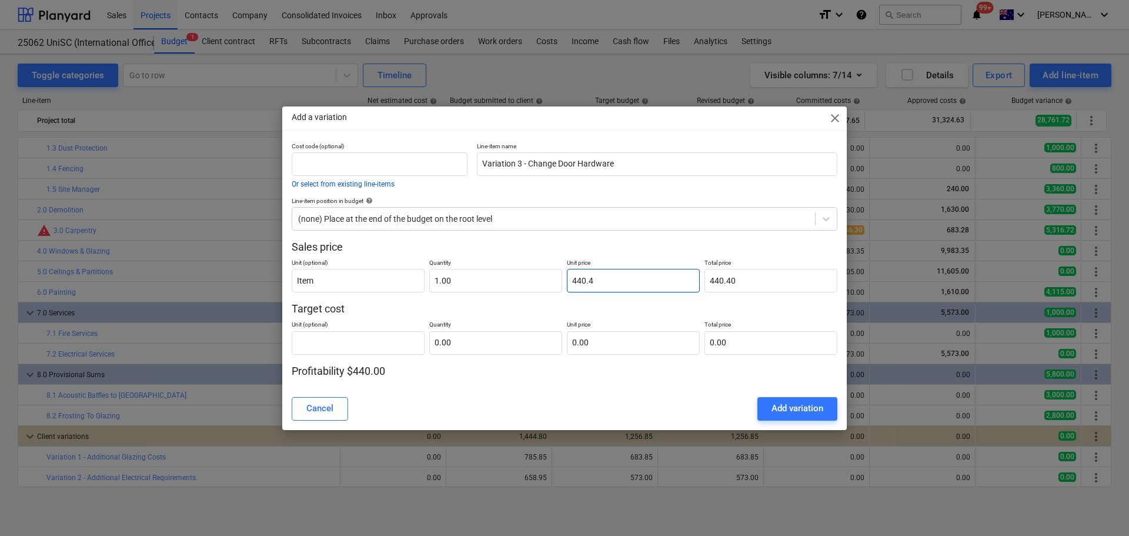
type input "440.47"
click at [346, 345] on input "text" at bounding box center [358, 343] width 133 height 24
type input "Item"
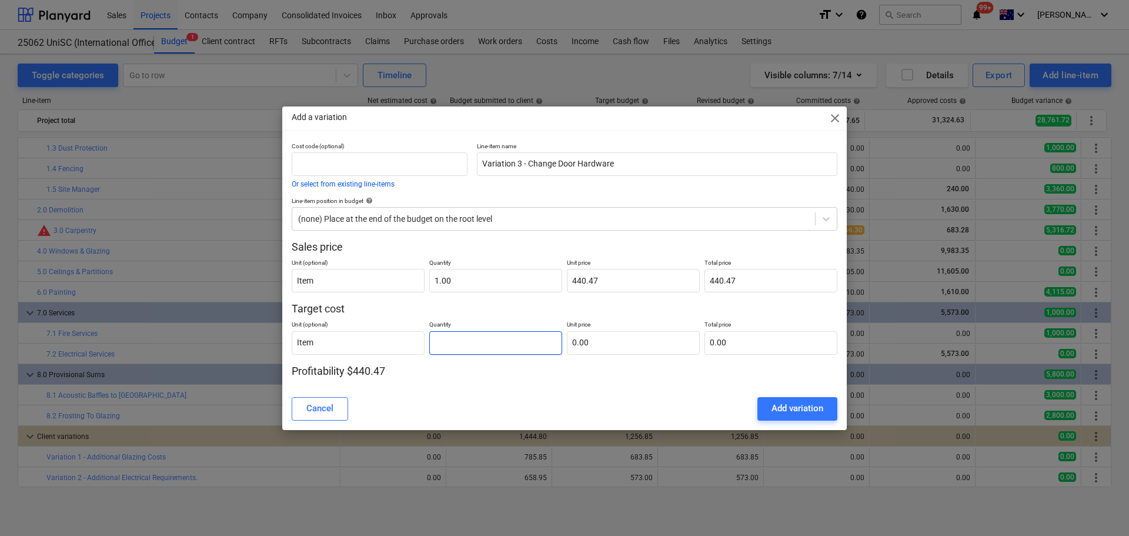
click at [495, 349] on input "text" at bounding box center [495, 343] width 133 height 24
type input "1.00"
click at [613, 344] on input "text" at bounding box center [633, 343] width 133 height 24
type input "0.00"
click at [618, 348] on input "0.00" at bounding box center [633, 343] width 133 height 24
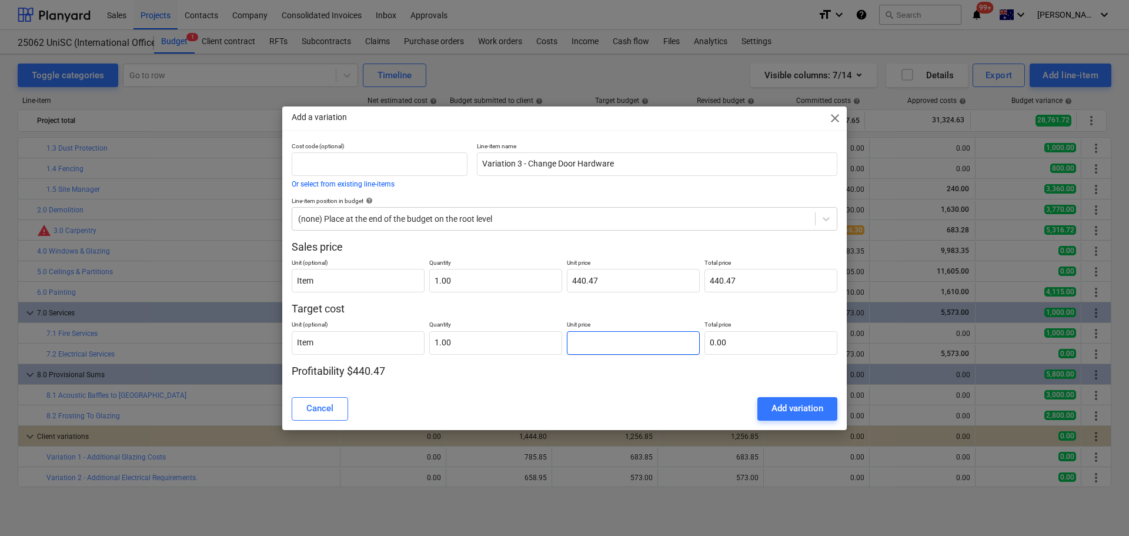
type input "3"
type input "3.00"
type input "38"
type input "38.00"
type input "383"
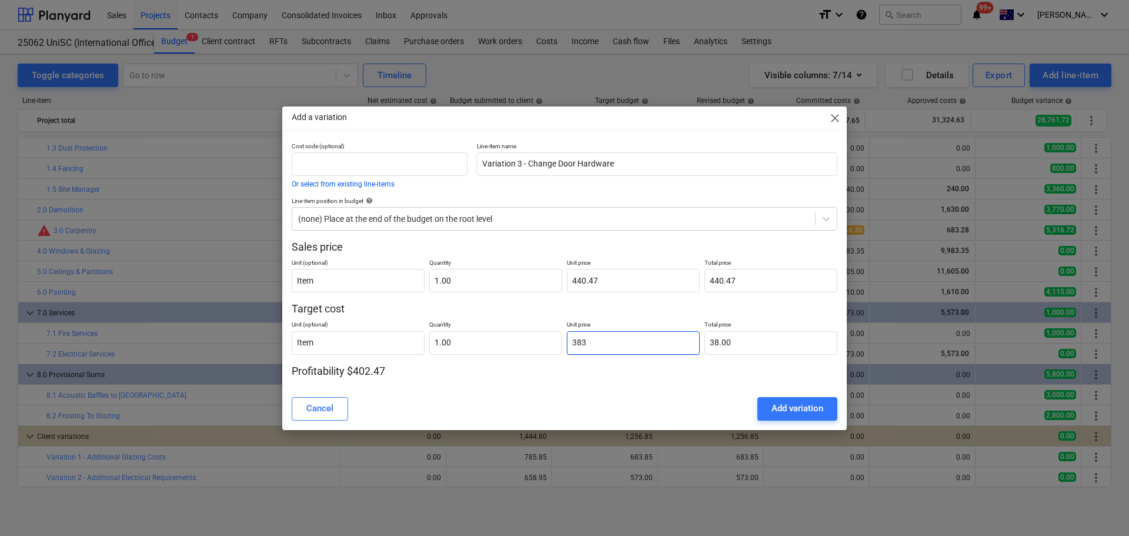
type input "383.00"
type input "383.02"
click at [817, 414] on div "Add variation" at bounding box center [798, 408] width 52 height 15
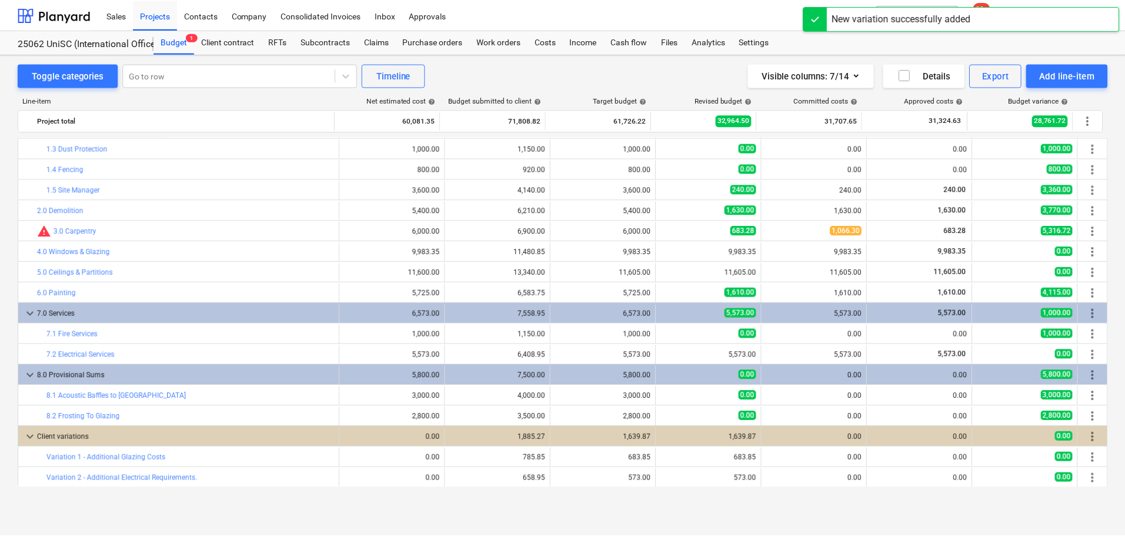
scroll to position [82, 0]
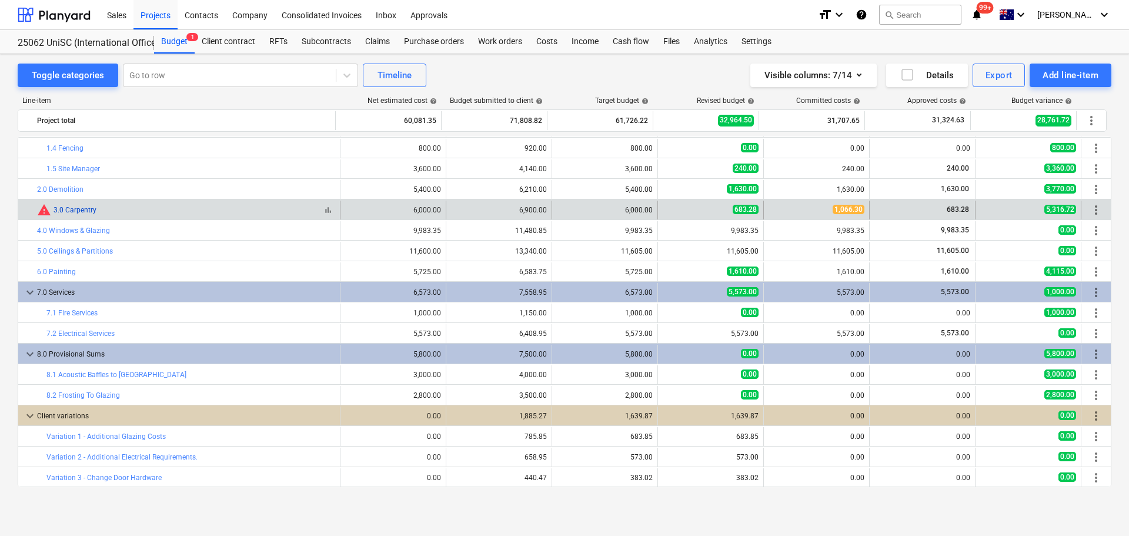
click at [75, 211] on link "3.0 Carpentry" at bounding box center [75, 210] width 43 height 8
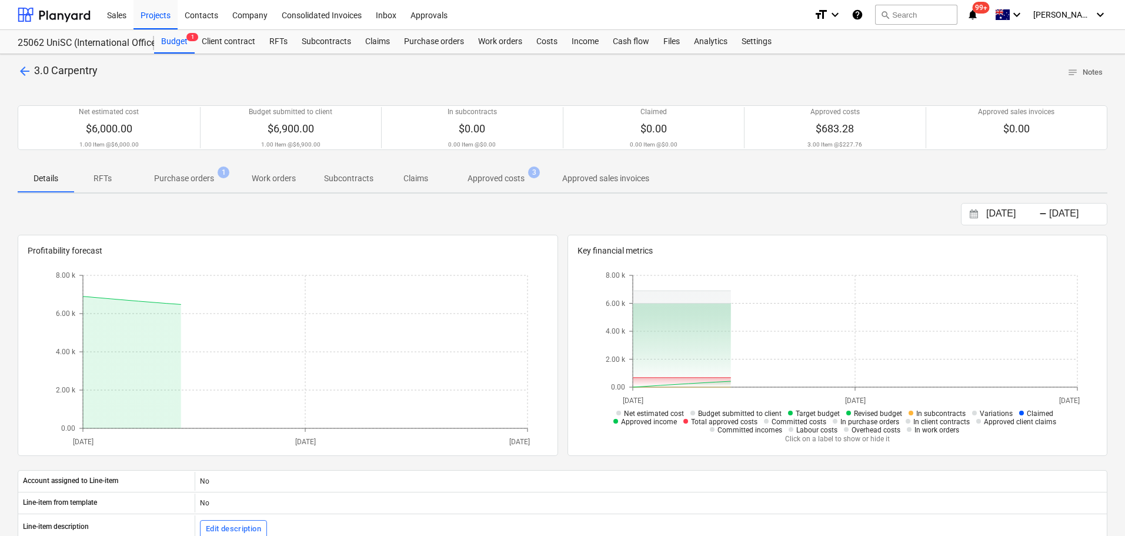
click at [186, 176] on p "Purchase orders" at bounding box center [184, 178] width 60 height 12
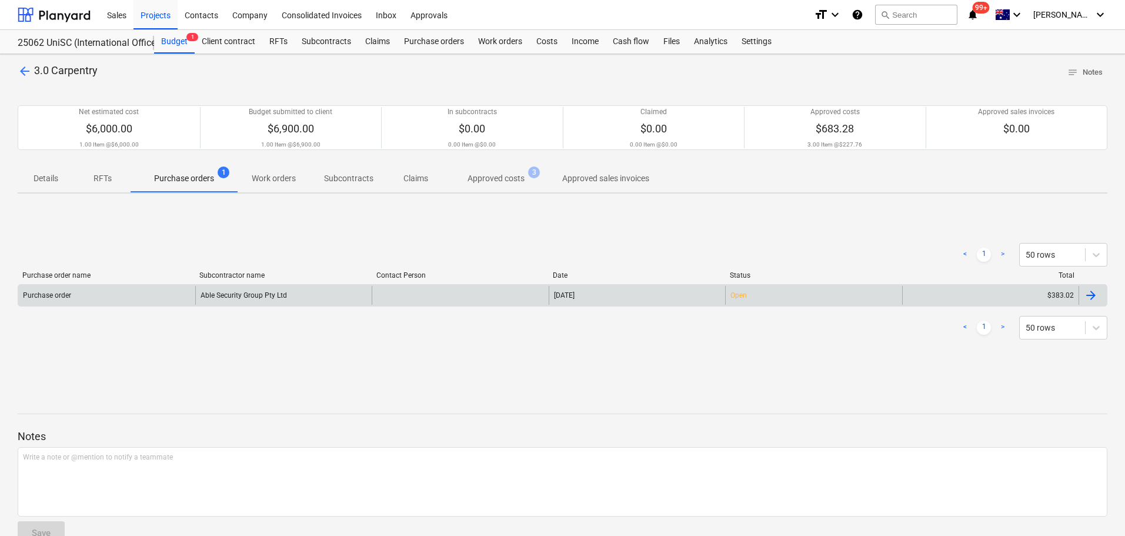
click at [230, 295] on div "Able Security Group Pty Ltd" at bounding box center [283, 295] width 177 height 19
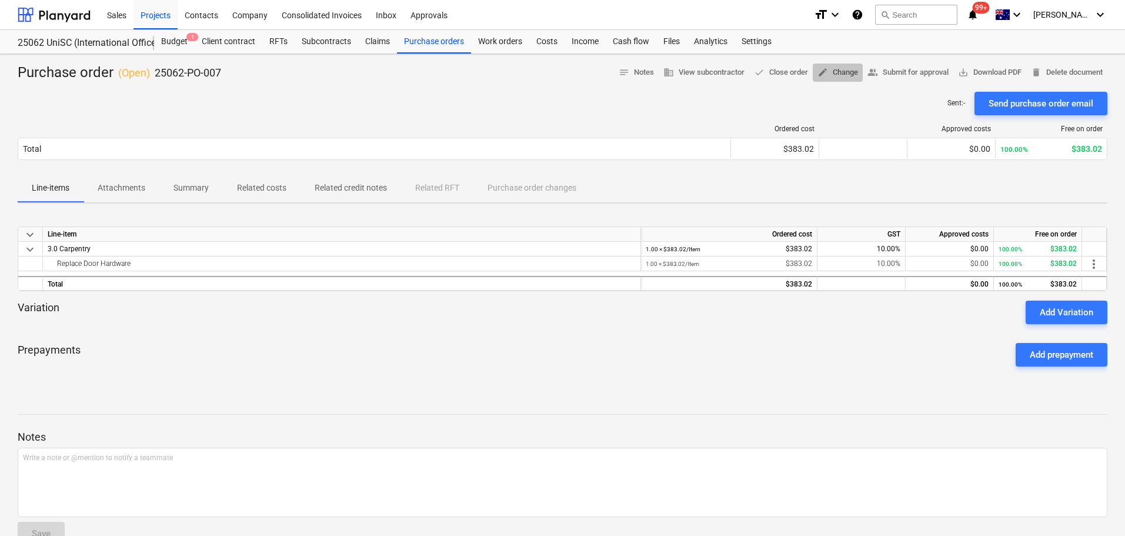
click at [830, 69] on span "edit Change" at bounding box center [838, 73] width 41 height 14
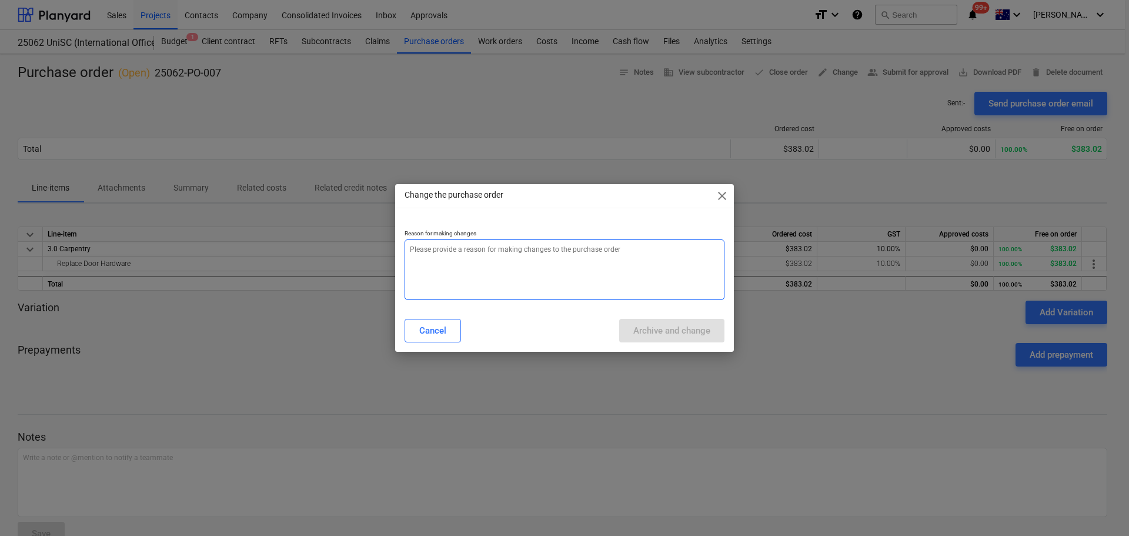
click at [538, 269] on textarea at bounding box center [565, 269] width 320 height 61
type textarea "x"
type textarea "C"
type textarea "x"
type textarea "Ch"
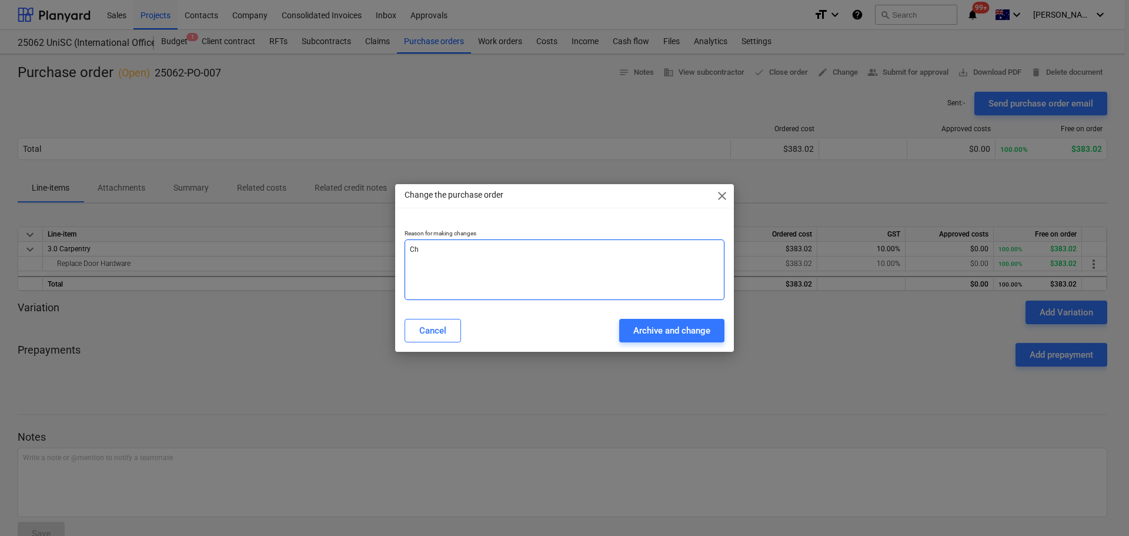
type textarea "x"
type textarea "Cha"
type textarea "x"
type textarea "[PERSON_NAME]"
type textarea "x"
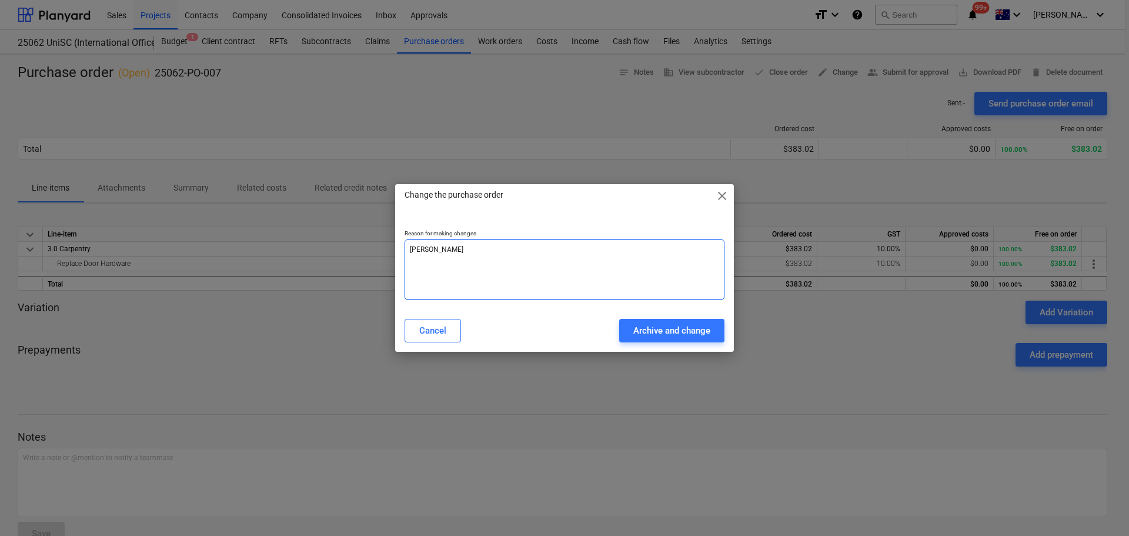
type textarea "[PERSON_NAME]"
type textarea "x"
type textarea "Change"
type textarea "x"
type textarea "Change"
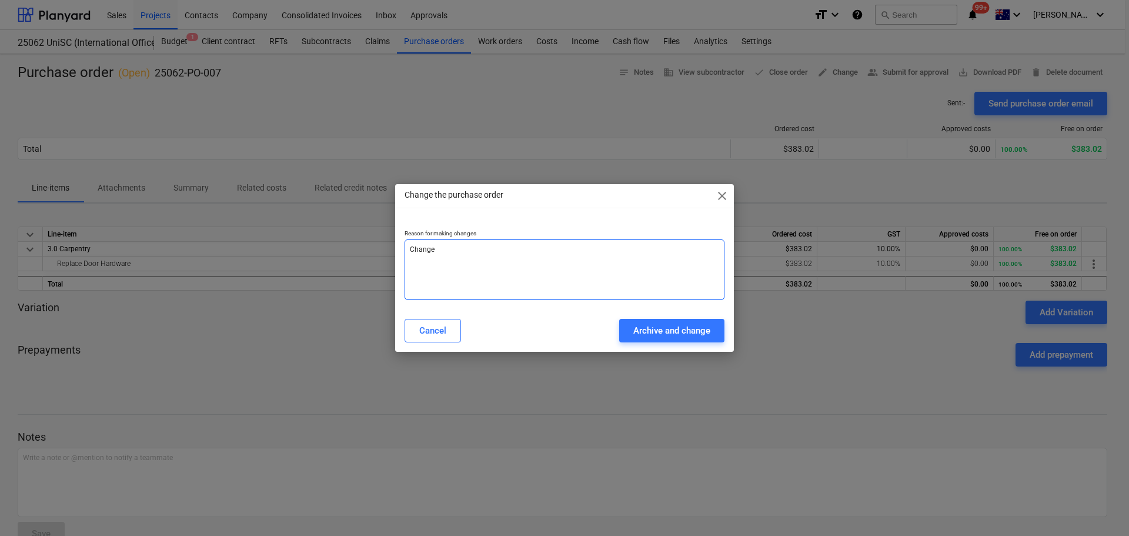
type textarea "x"
type textarea "Change L"
type textarea "x"
type textarea "Change [PERSON_NAME]"
type textarea "x"
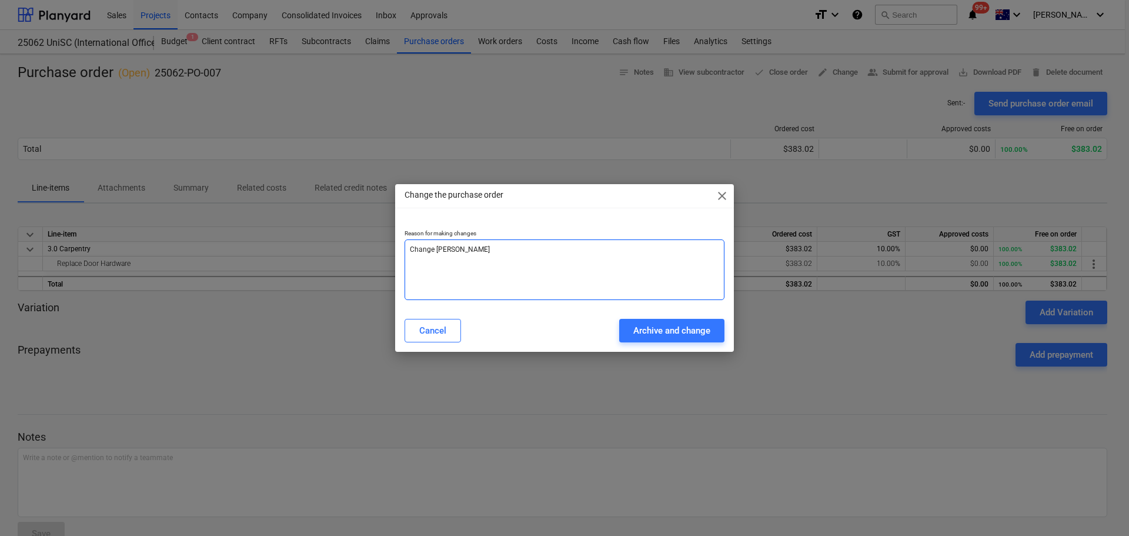
type textarea "Change [PERSON_NAME]"
type textarea "x"
type textarea "Change Line"
type textarea "x"
type textarea "Change Line"
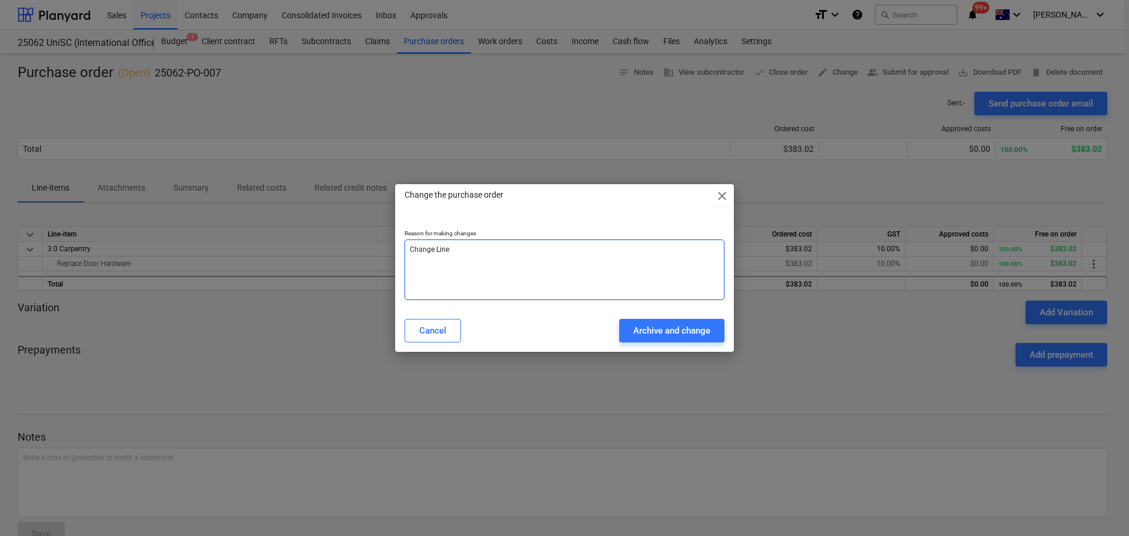
type textarea "x"
type textarea "Change Line I"
type textarea "x"
type textarea "Change Line It"
type textarea "x"
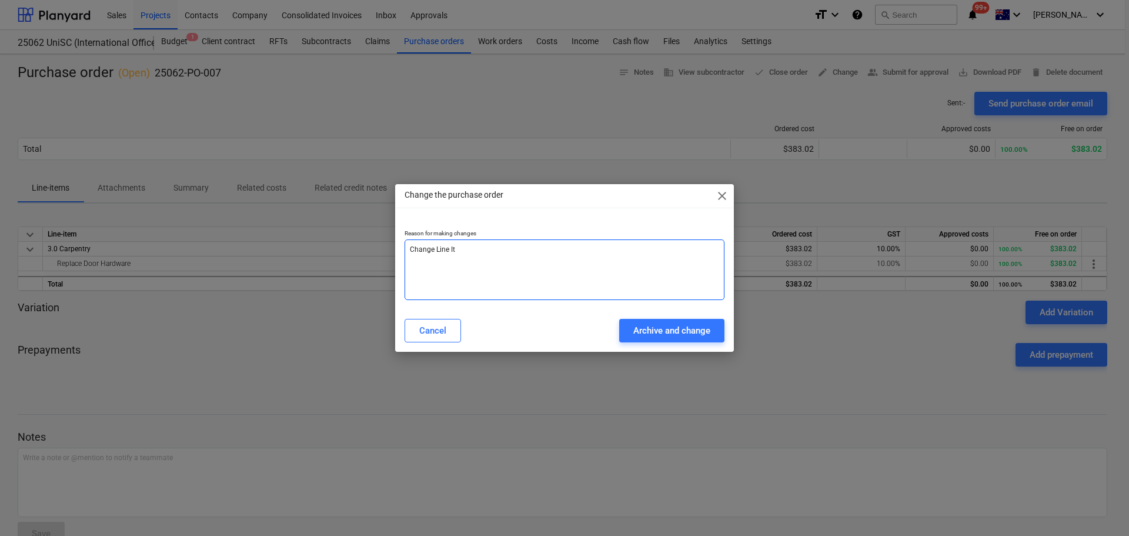
type textarea "Change Line Ite"
type textarea "x"
type textarea "Change Line Item"
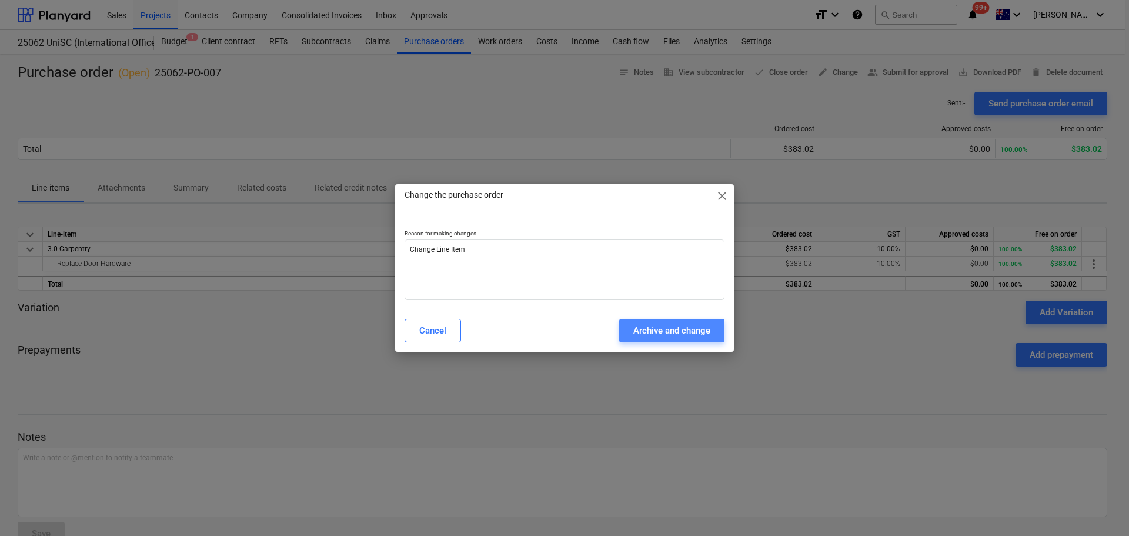
click at [661, 333] on div "Archive and change" at bounding box center [672, 330] width 77 height 15
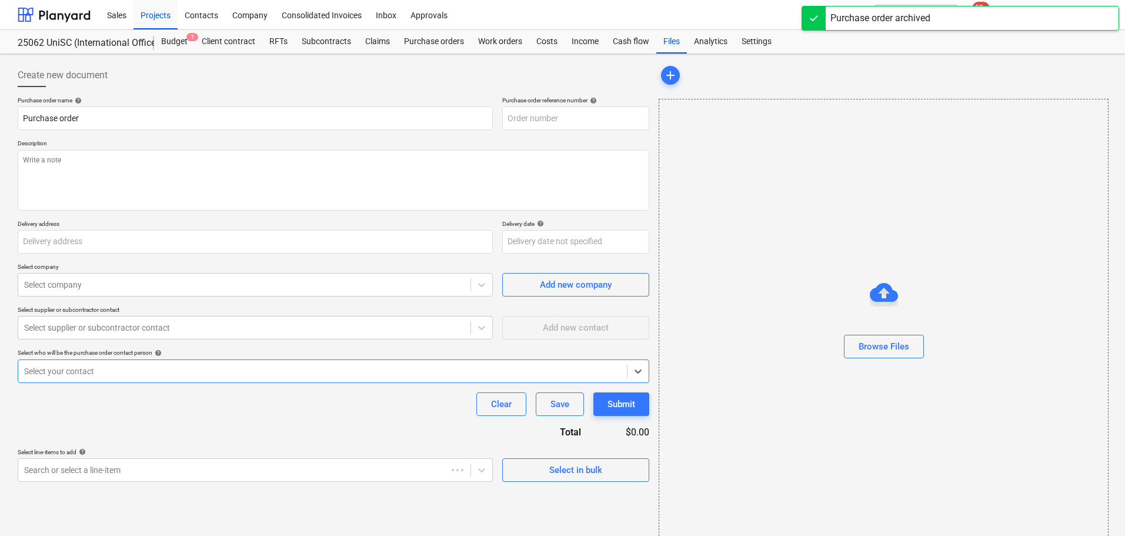
type textarea "x"
type input "25062-PO-007"
type textarea "-"
type input "[STREET_ADDRESS]"
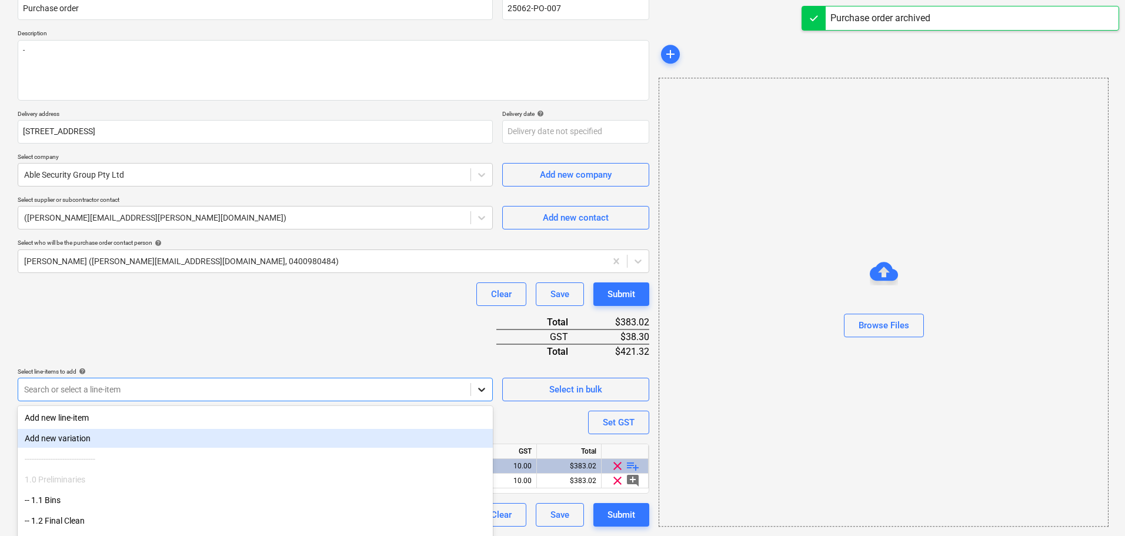
scroll to position [159, 0]
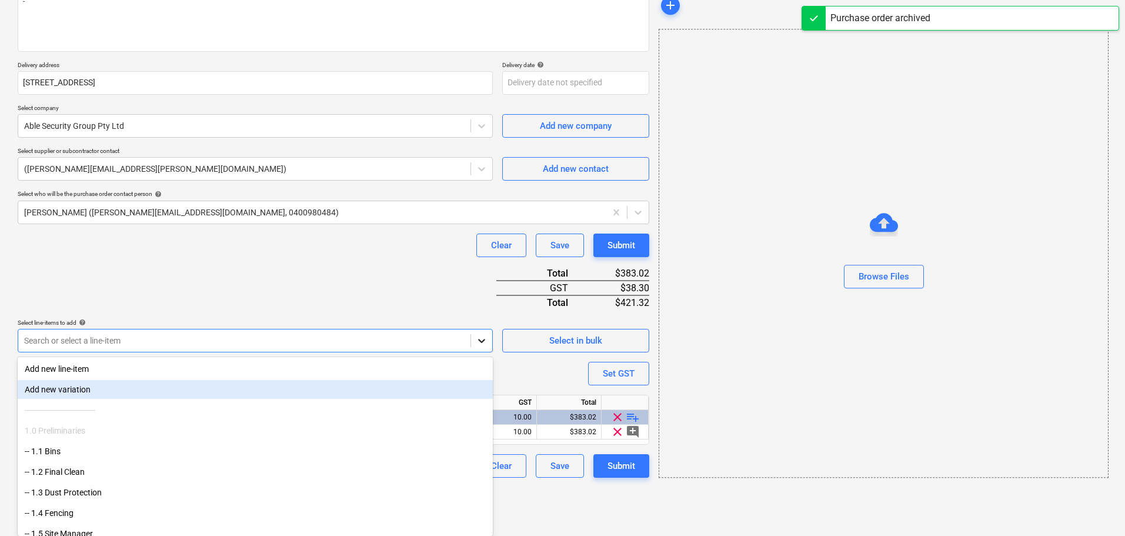
click at [484, 377] on body "Sales Projects Contacts Company Consolidated Invoices Inbox Approvals format_si…" at bounding box center [562, 109] width 1125 height 536
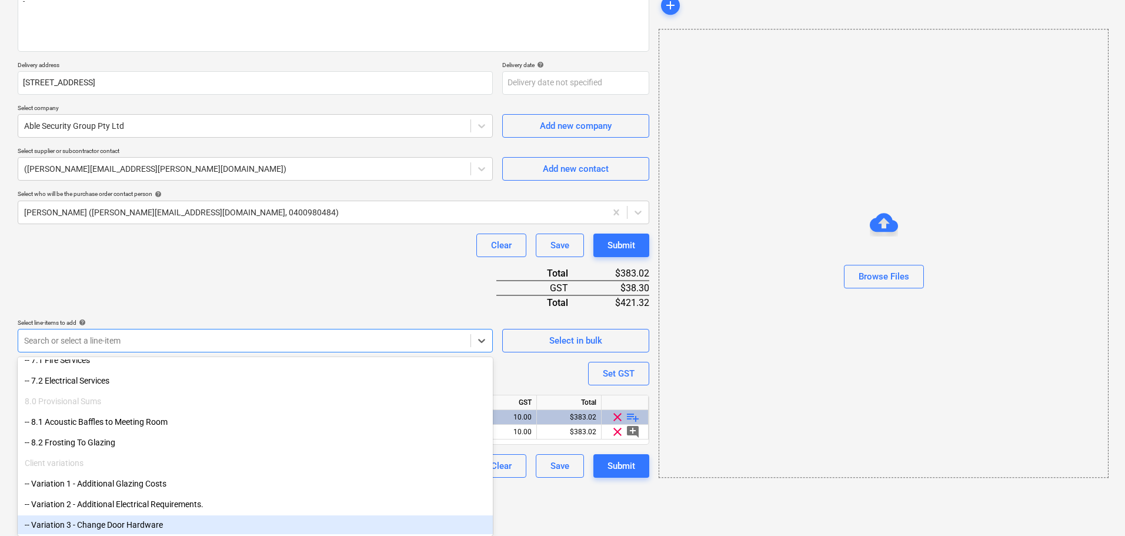
click at [105, 528] on div "-- Variation 3 - Change Door Hardware" at bounding box center [255, 524] width 475 height 19
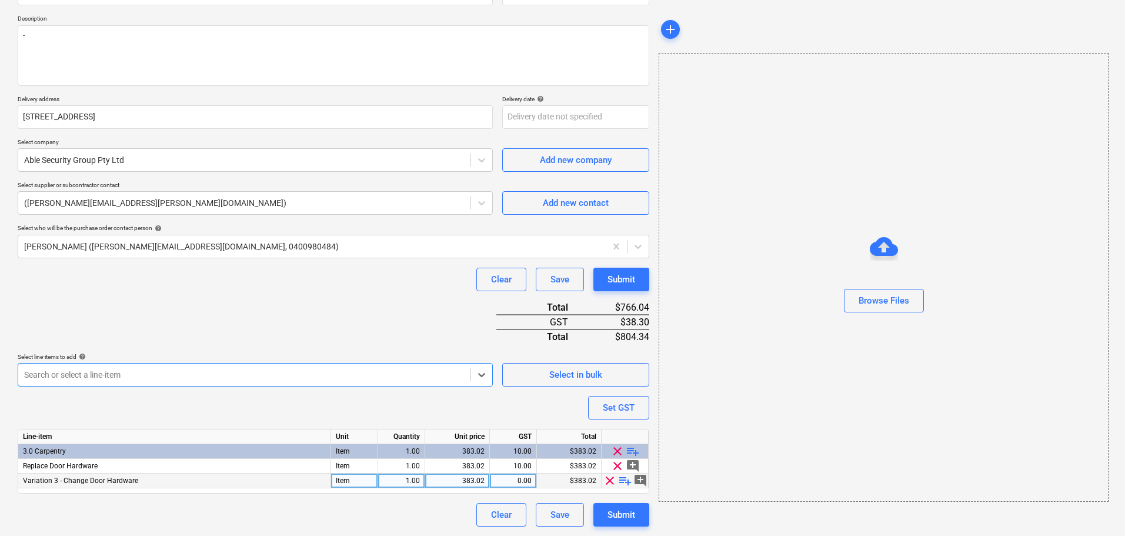
type textarea "x"
click at [523, 484] on div "0.00" at bounding box center [513, 481] width 37 height 15
type input "10"
click at [417, 506] on div "Clear Save Submit" at bounding box center [334, 515] width 632 height 24
click at [615, 448] on span "clear" at bounding box center [618, 451] width 14 height 14
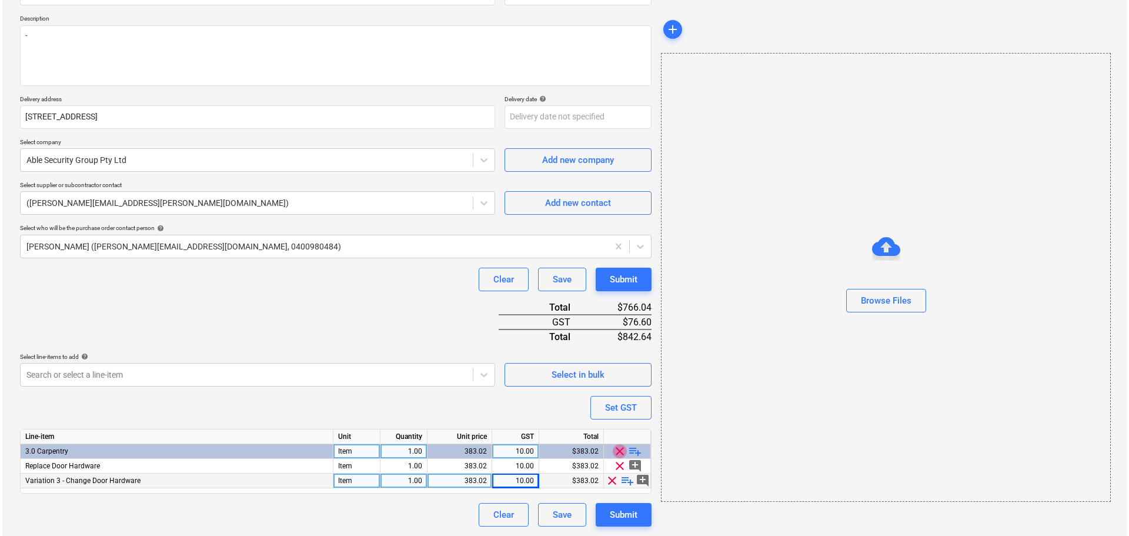
scroll to position [95, 0]
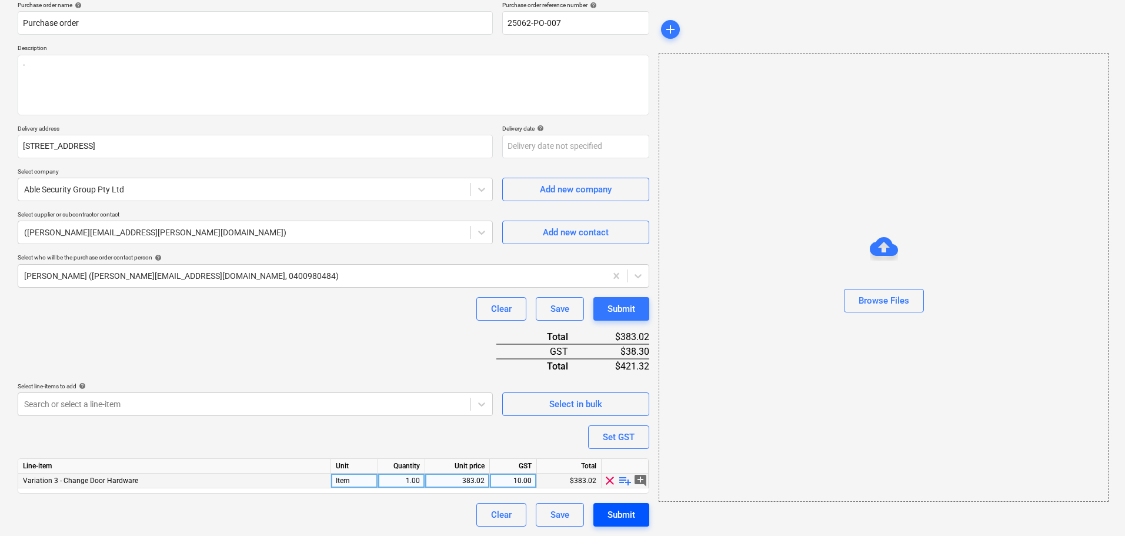
click at [618, 518] on div "Submit" at bounding box center [622, 514] width 28 height 15
type textarea "x"
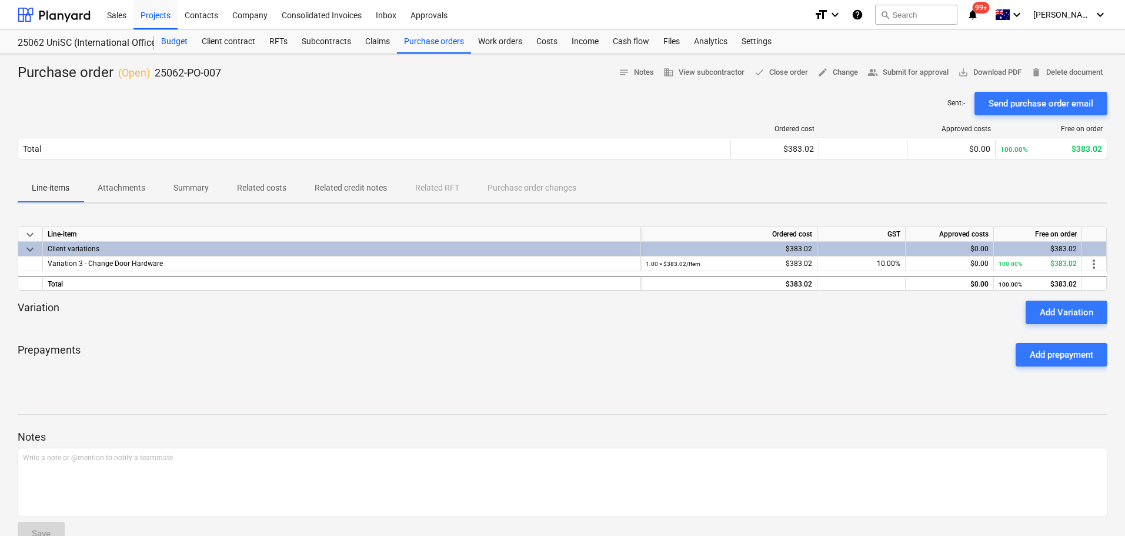
click at [176, 44] on div "Budget" at bounding box center [174, 42] width 41 height 24
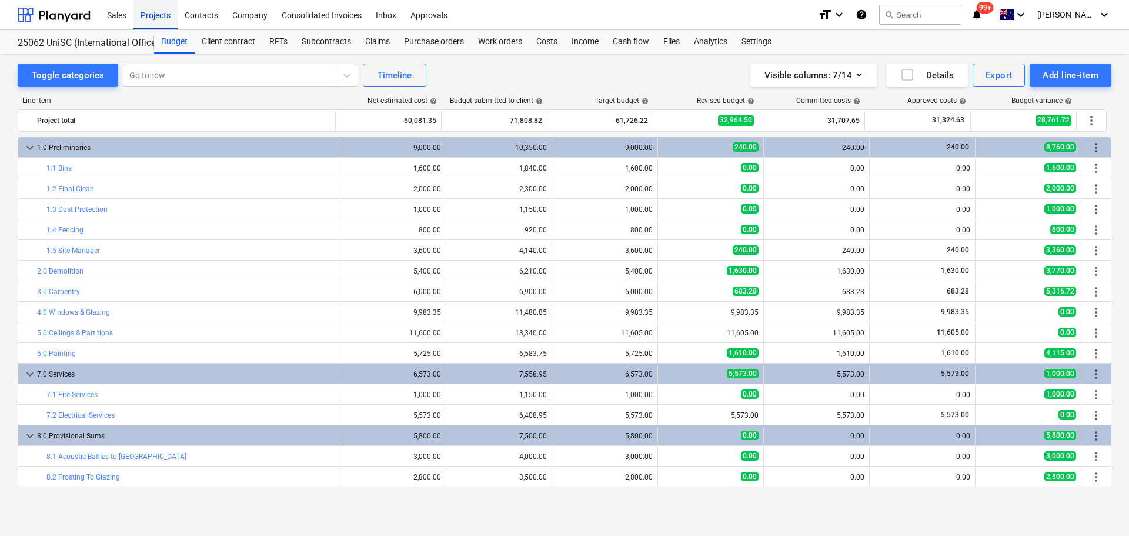
click at [167, 20] on div "Projects" at bounding box center [156, 14] width 44 height 30
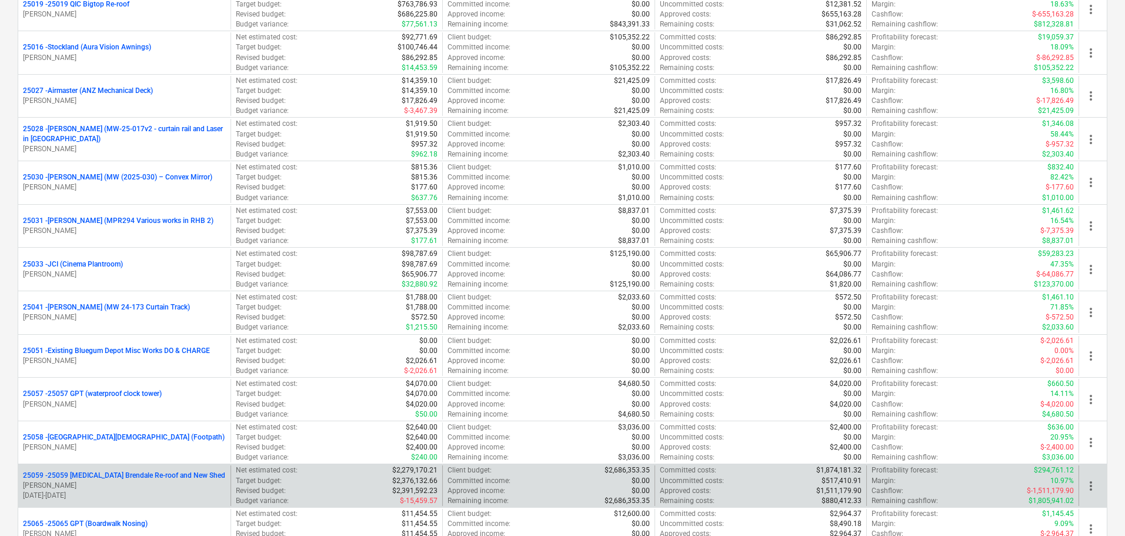
scroll to position [471, 0]
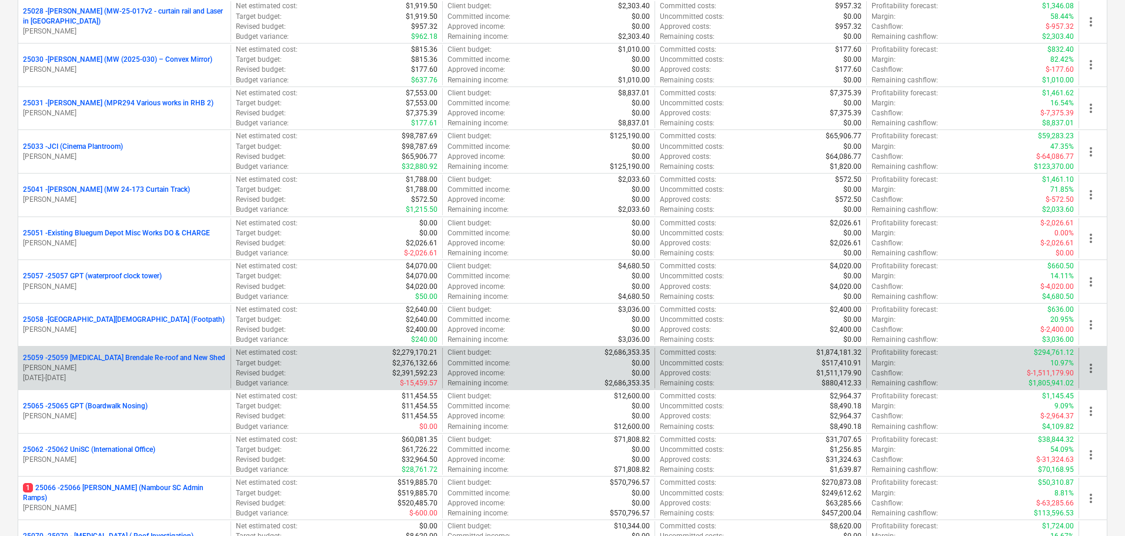
click at [85, 356] on p "25059 - 25059 [MEDICAL_DATA] Brendale Re-roof and New Shed" at bounding box center [124, 358] width 202 height 10
